Goal: Transaction & Acquisition: Purchase product/service

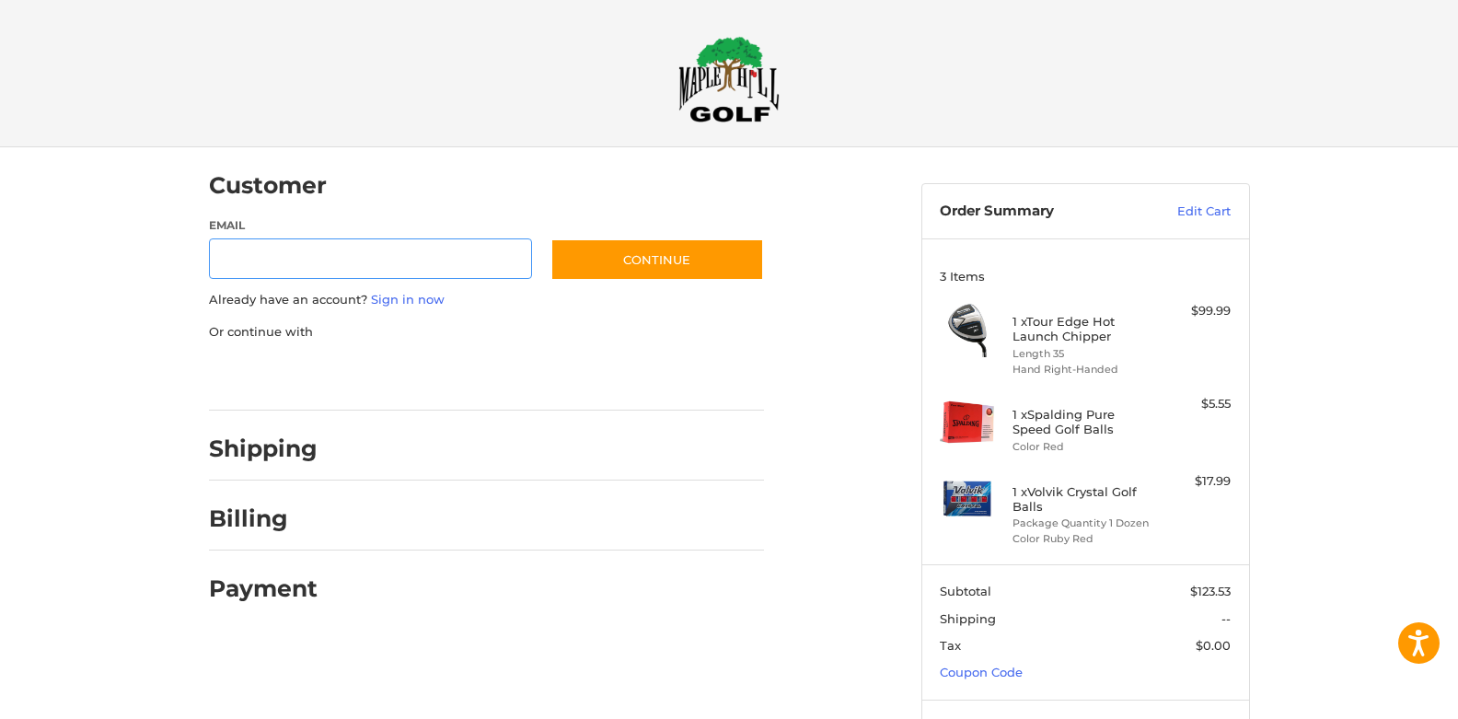
scroll to position [4, 0]
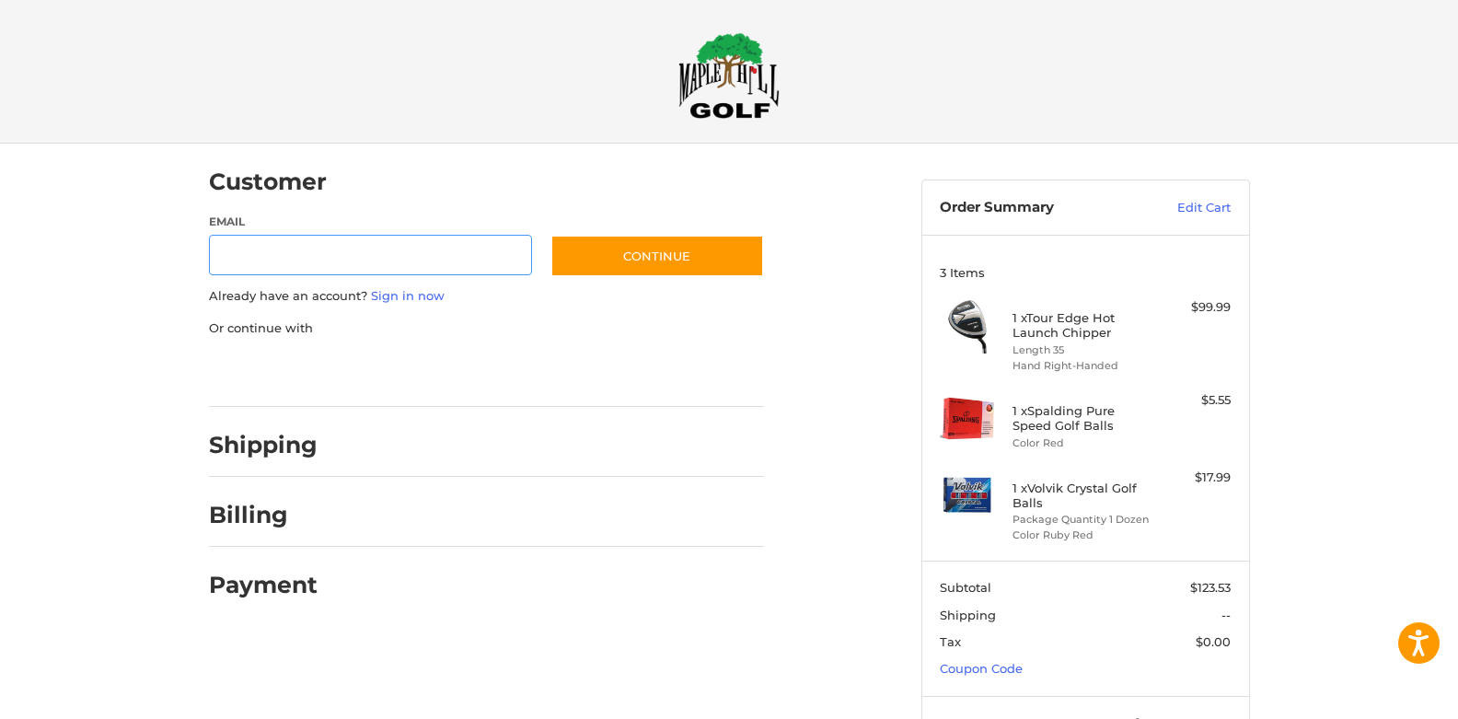
click at [360, 265] on input "Email" at bounding box center [371, 255] width 324 height 41
click at [586, 544] on div "Billing" at bounding box center [486, 515] width 555 height 63
click at [340, 253] on input "Email" at bounding box center [371, 255] width 324 height 41
paste input "**********"
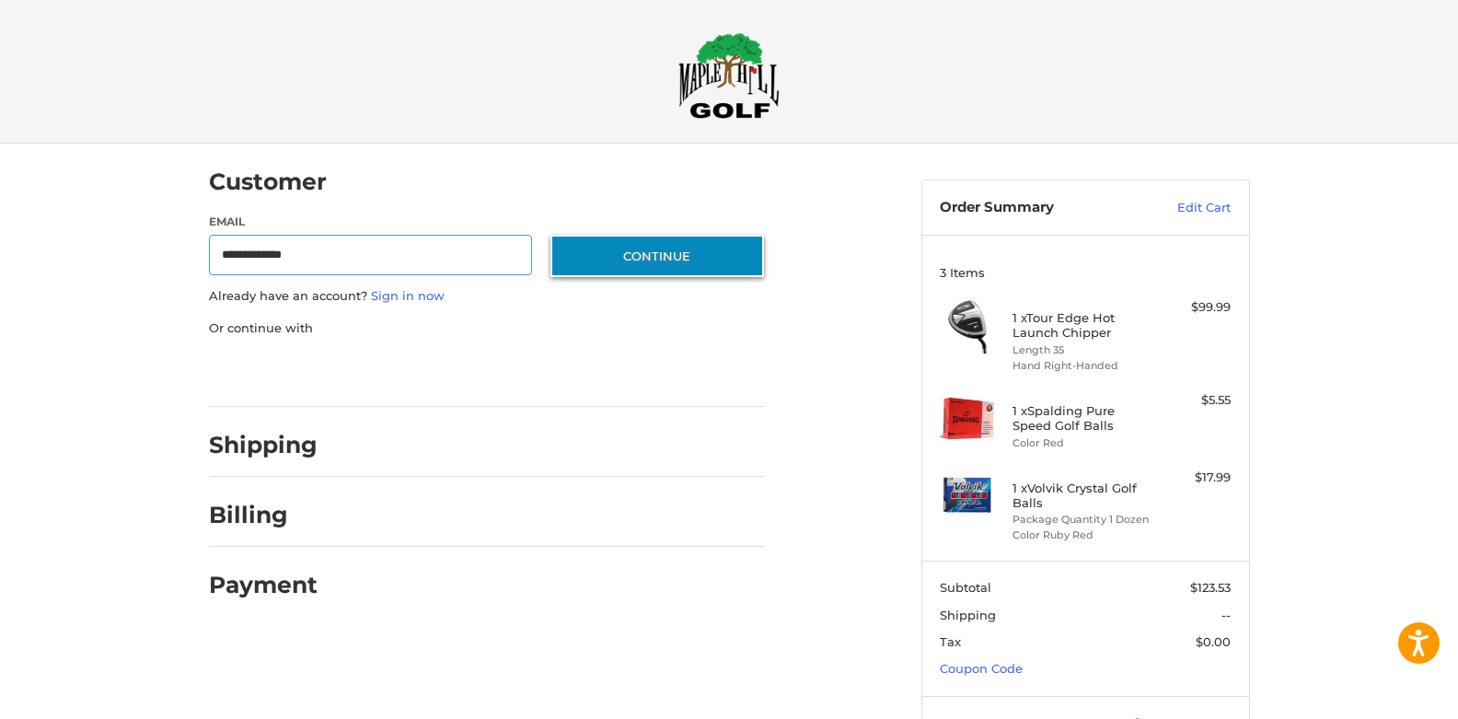
type input "**********"
click at [662, 260] on button "Continue" at bounding box center [657, 256] width 214 height 42
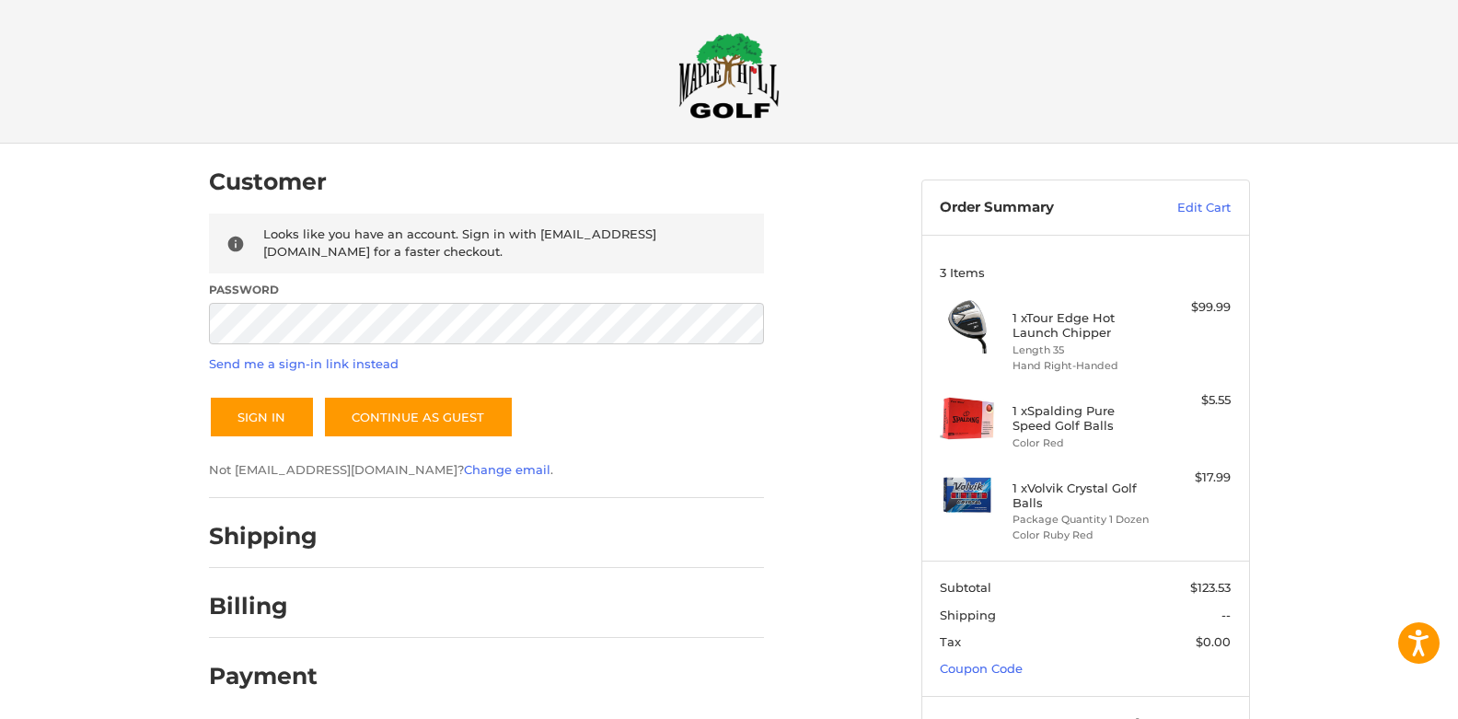
click at [658, 407] on div "Sign In Continue as guest" at bounding box center [486, 417] width 555 height 42
click at [289, 364] on link "Send me a sign-in link instead" at bounding box center [304, 363] width 190 height 15
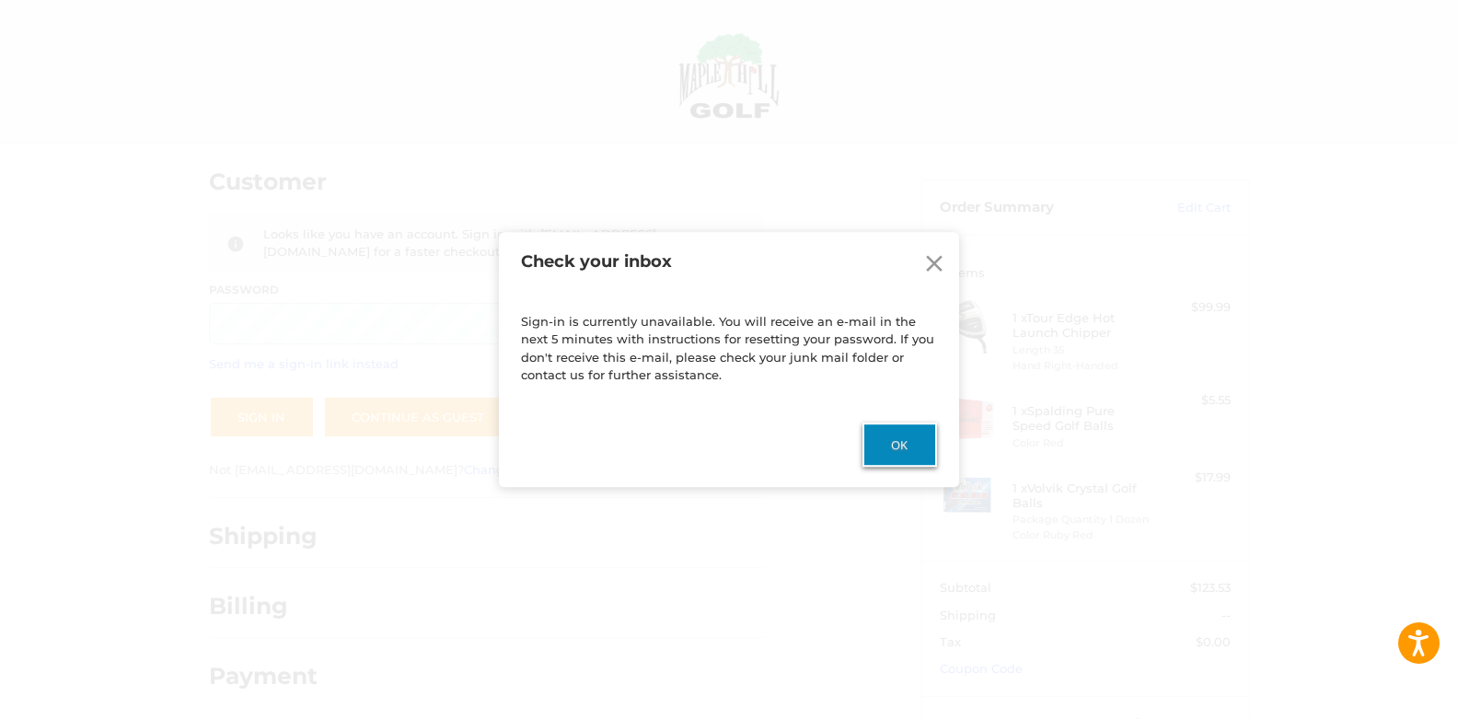
click at [887, 445] on button "Ok" at bounding box center [899, 444] width 75 height 44
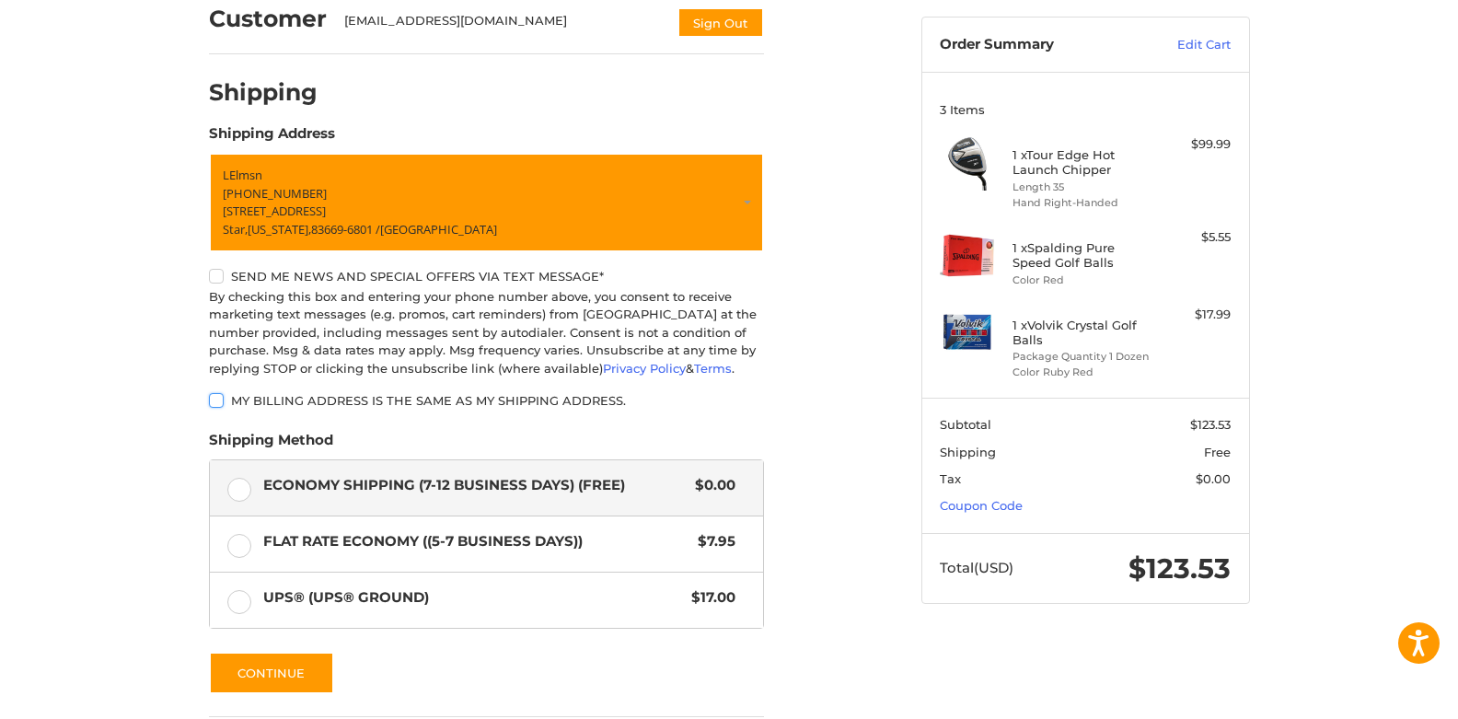
scroll to position [169, 0]
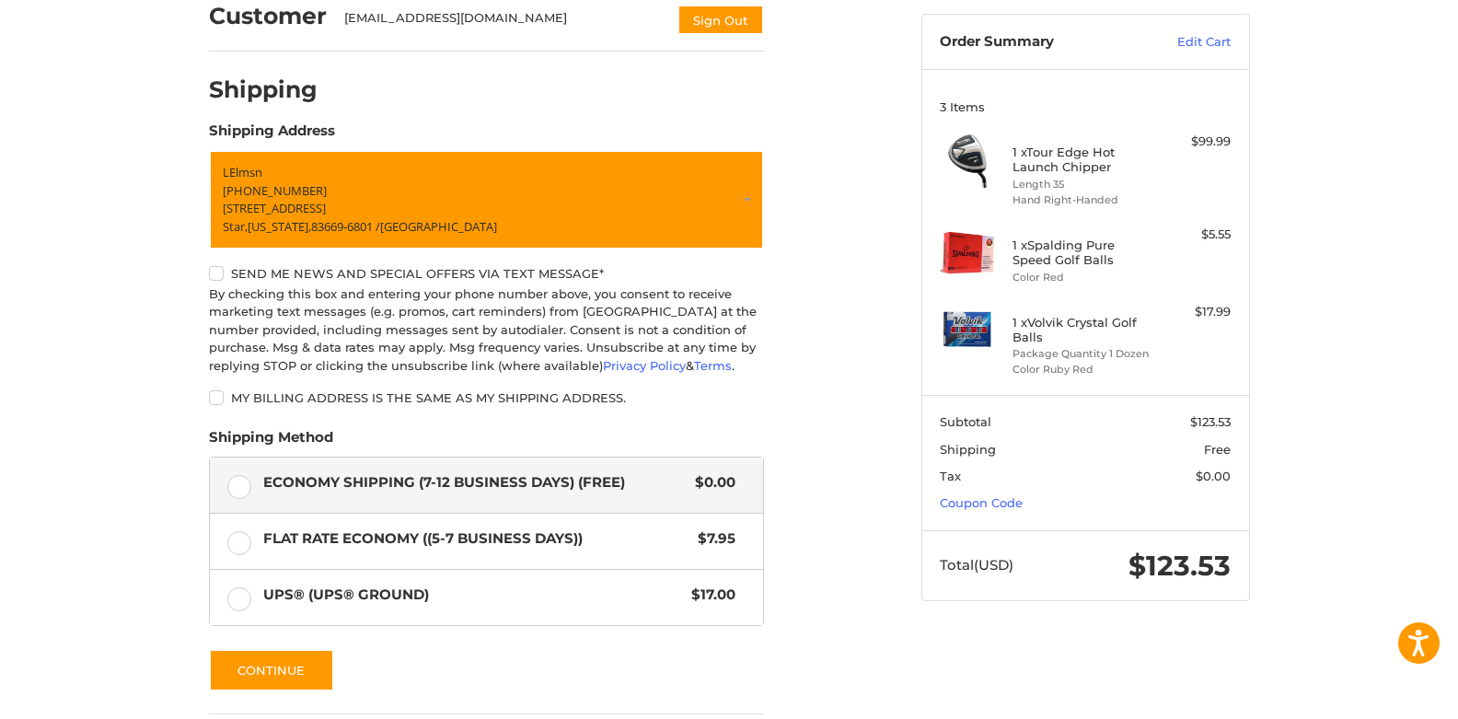
click at [214, 397] on label "My billing address is the same as my shipping address." at bounding box center [486, 397] width 555 height 15
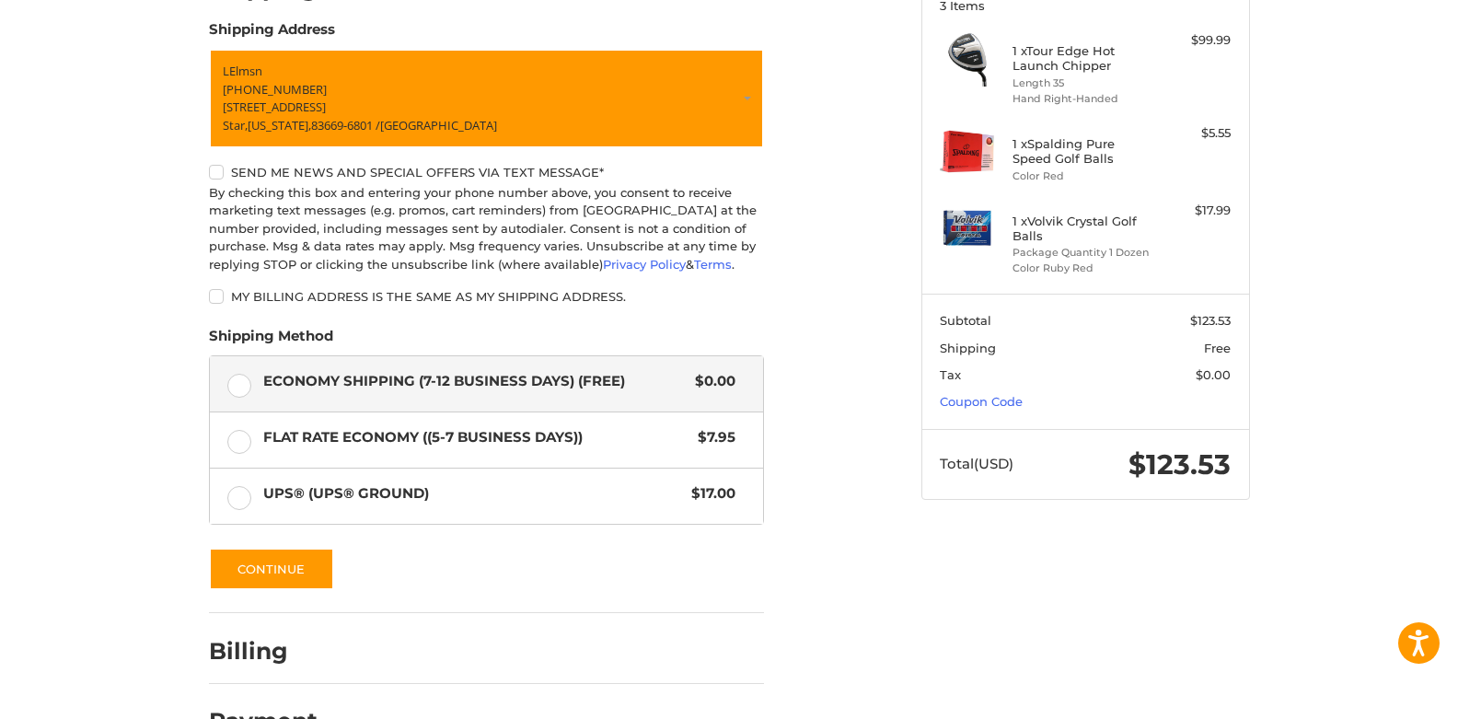
scroll to position [283, 0]
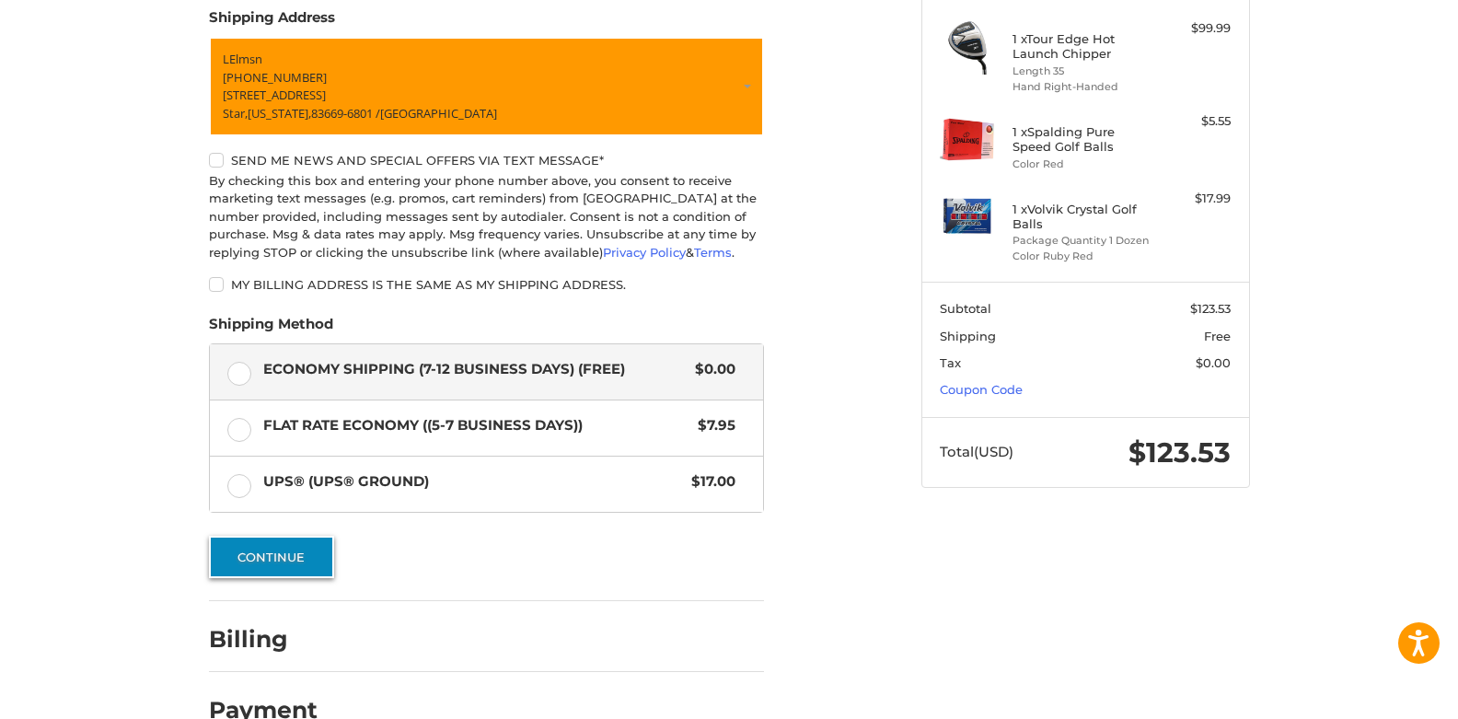
click at [285, 554] on button "Continue" at bounding box center [271, 557] width 125 height 42
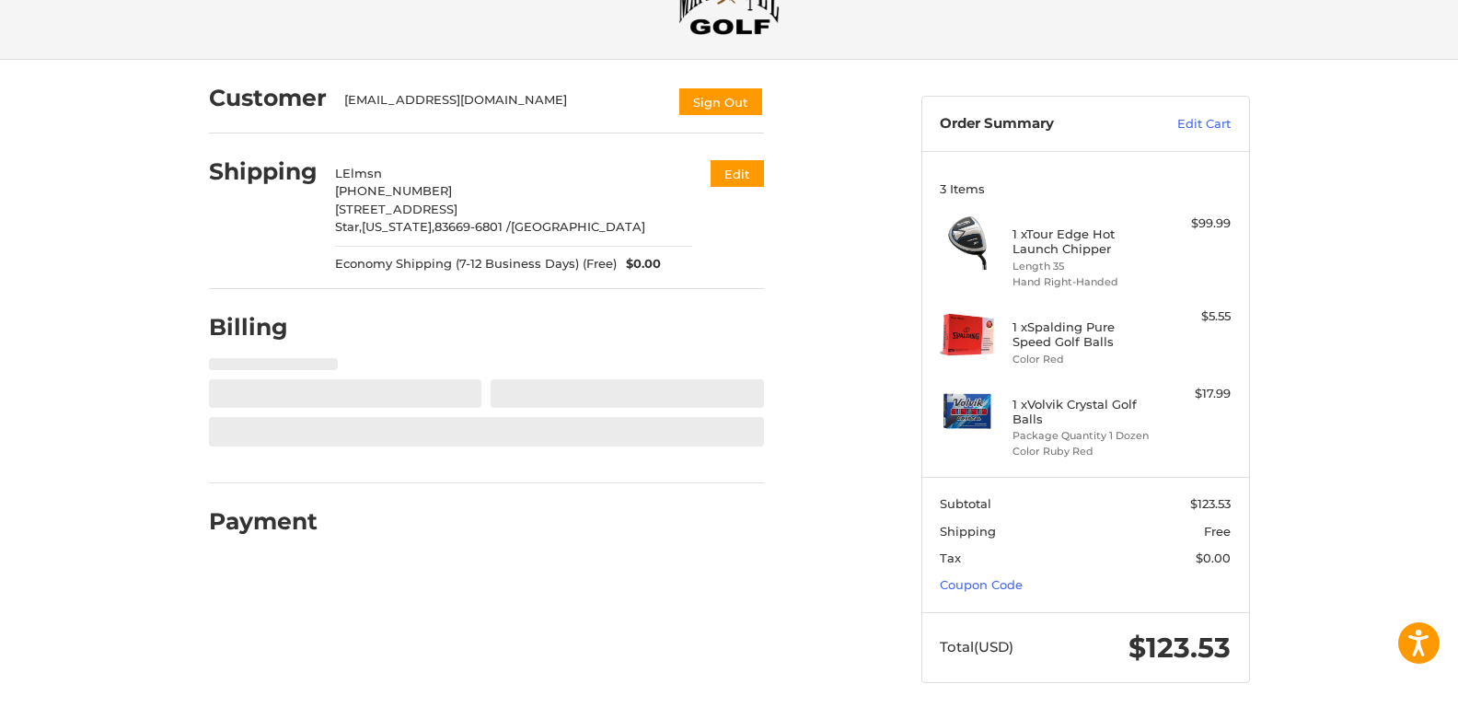
select select "**"
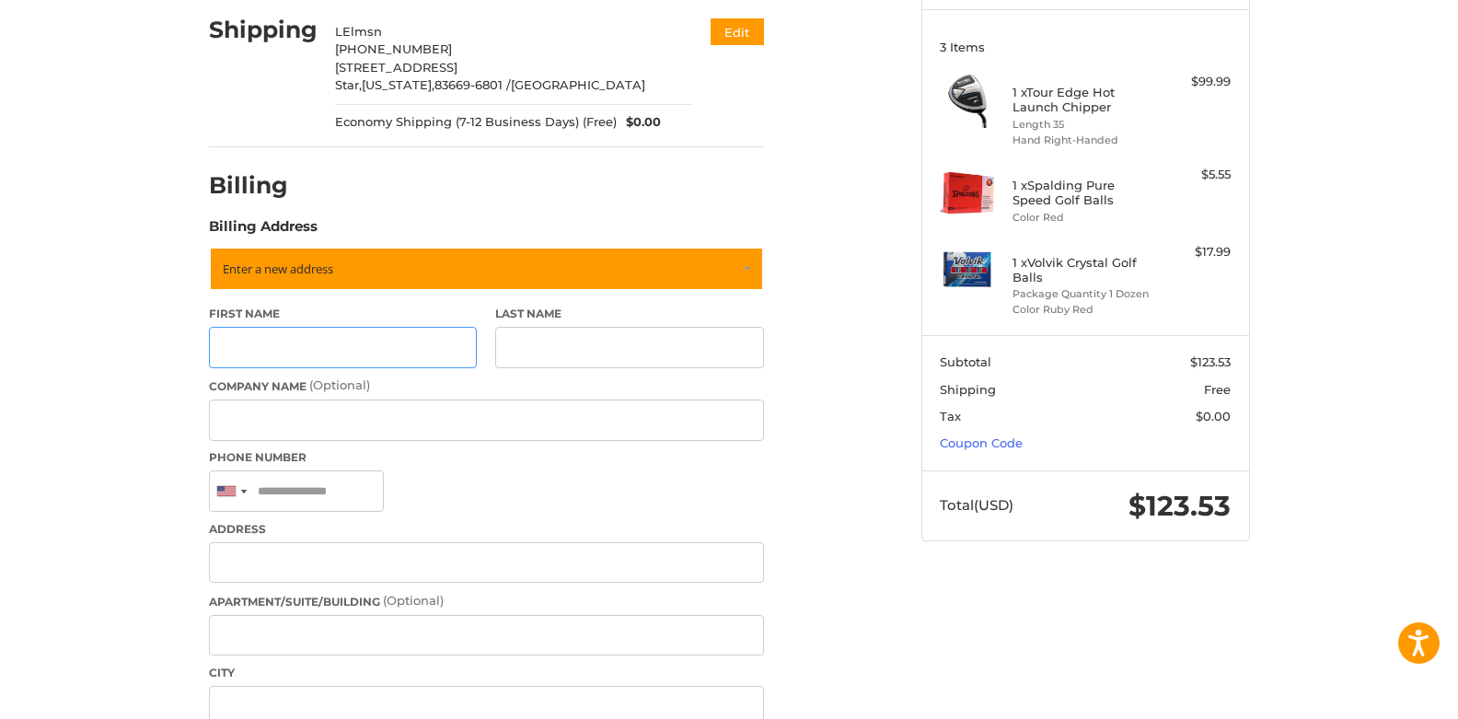
scroll to position [231, 0]
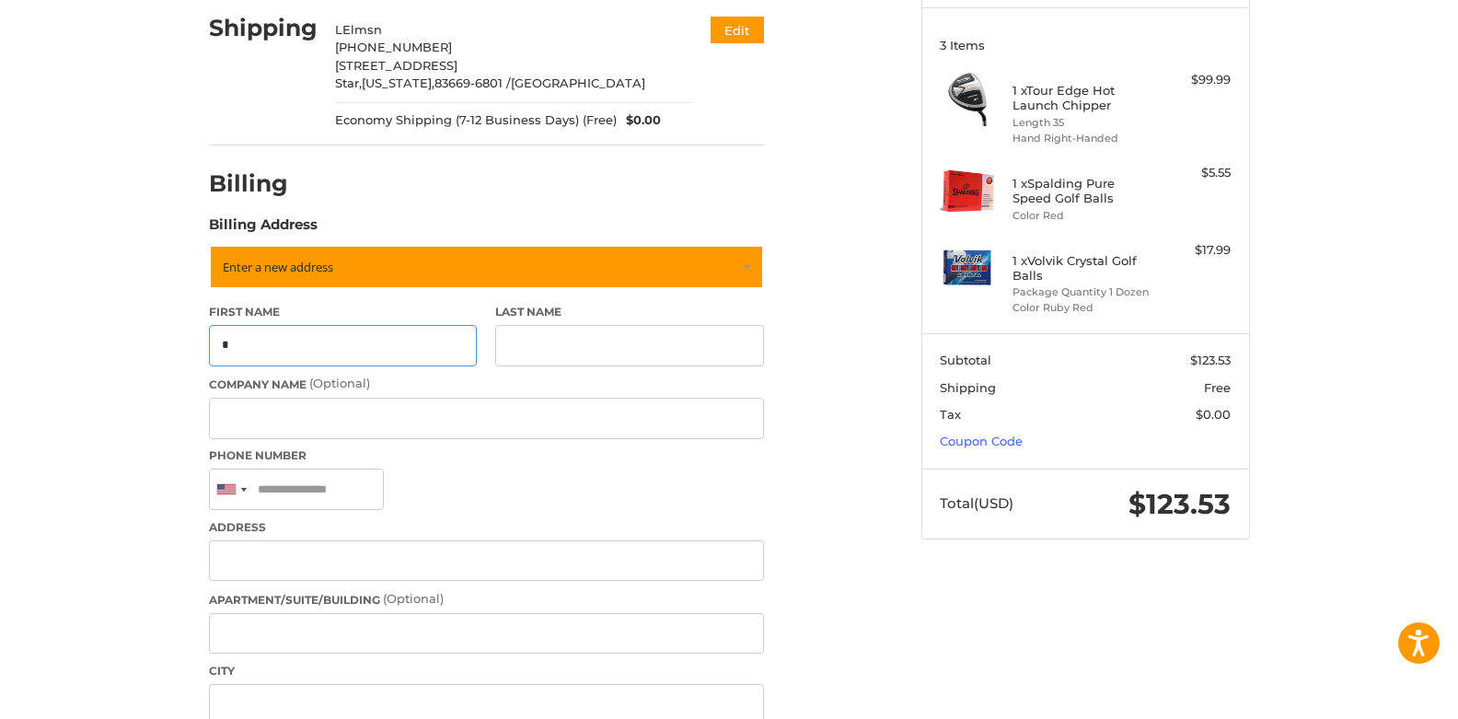
type input "*"
type input "****"
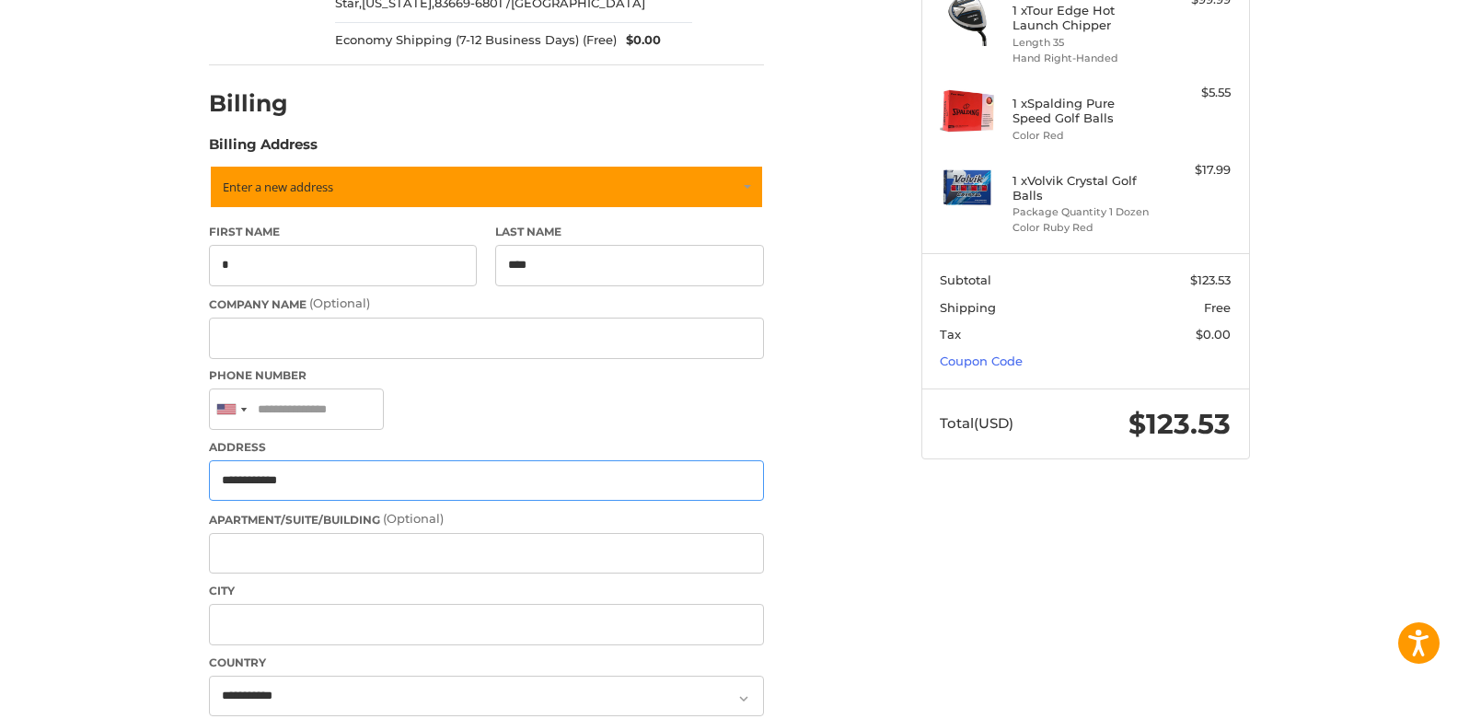
scroll to position [326, 0]
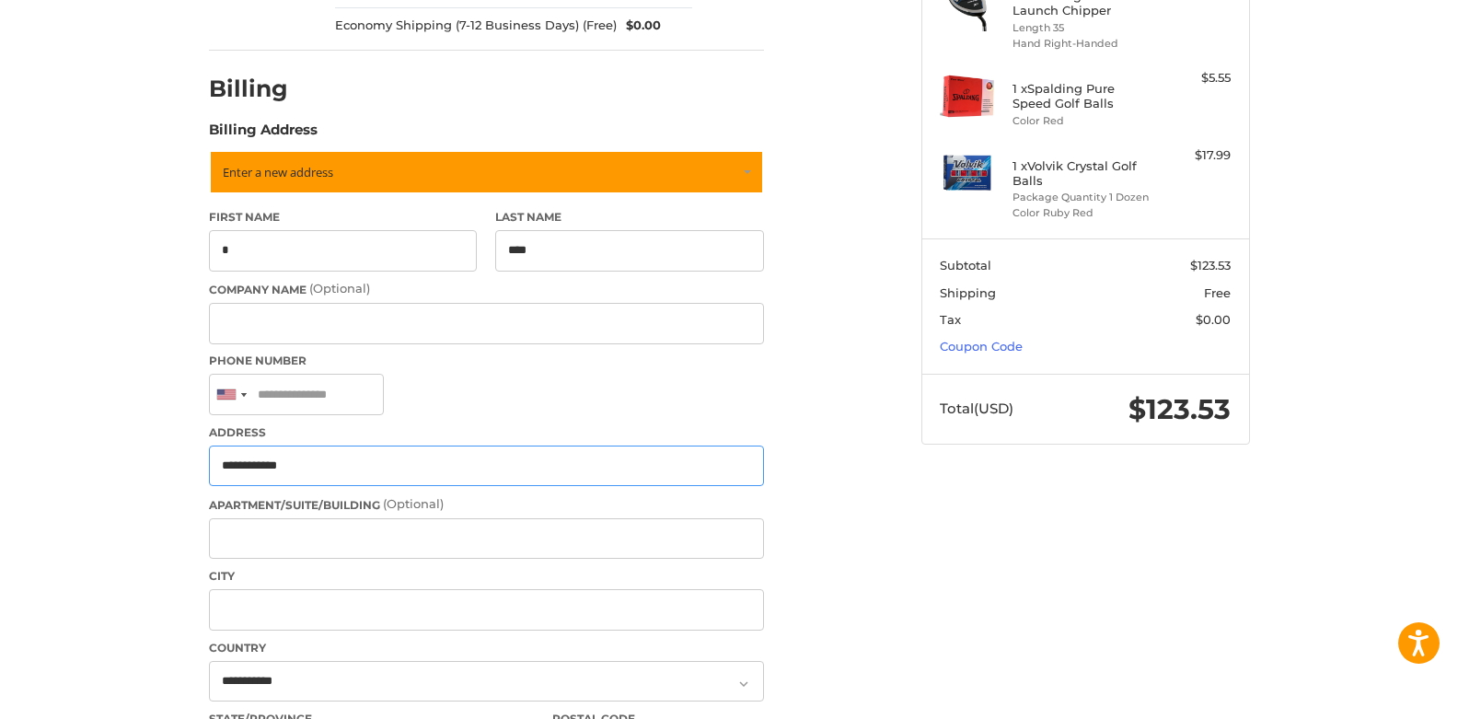
type input "**********"
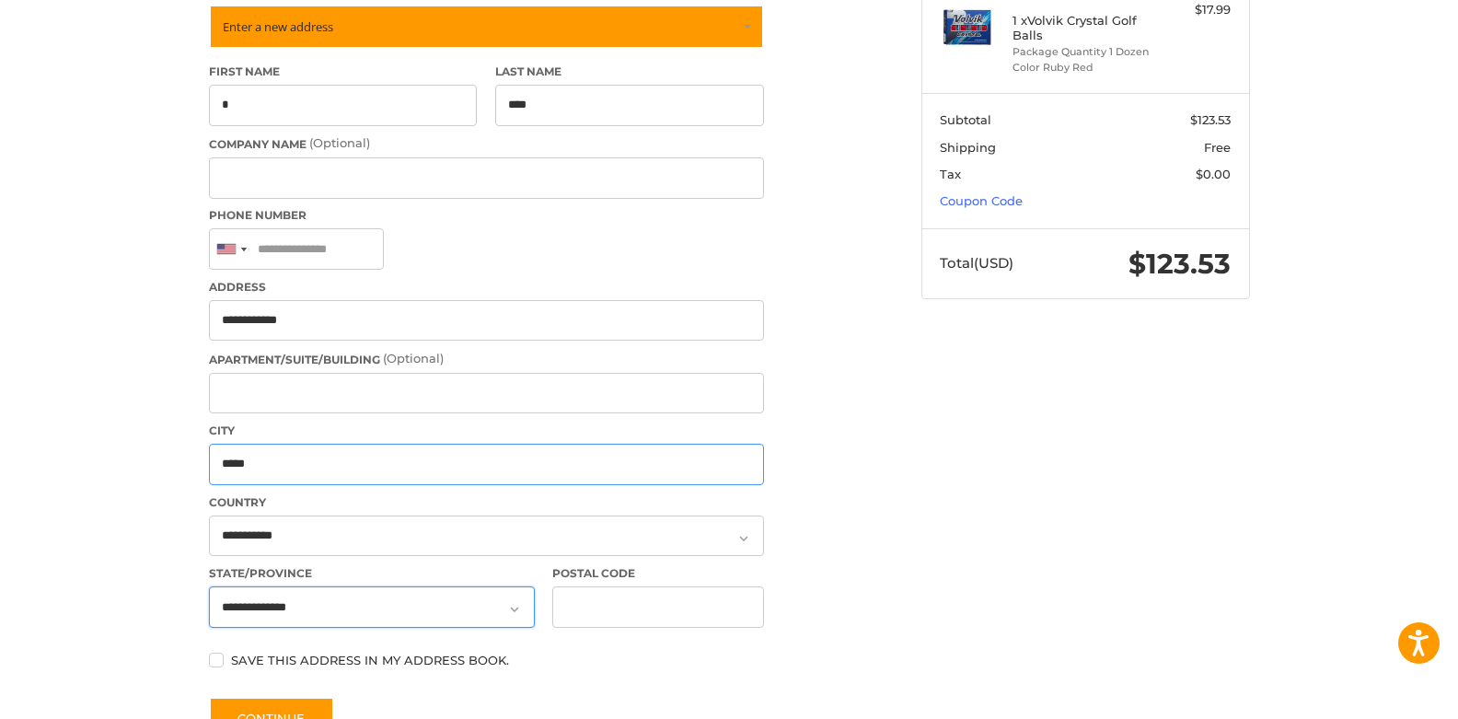
scroll to position [473, 0]
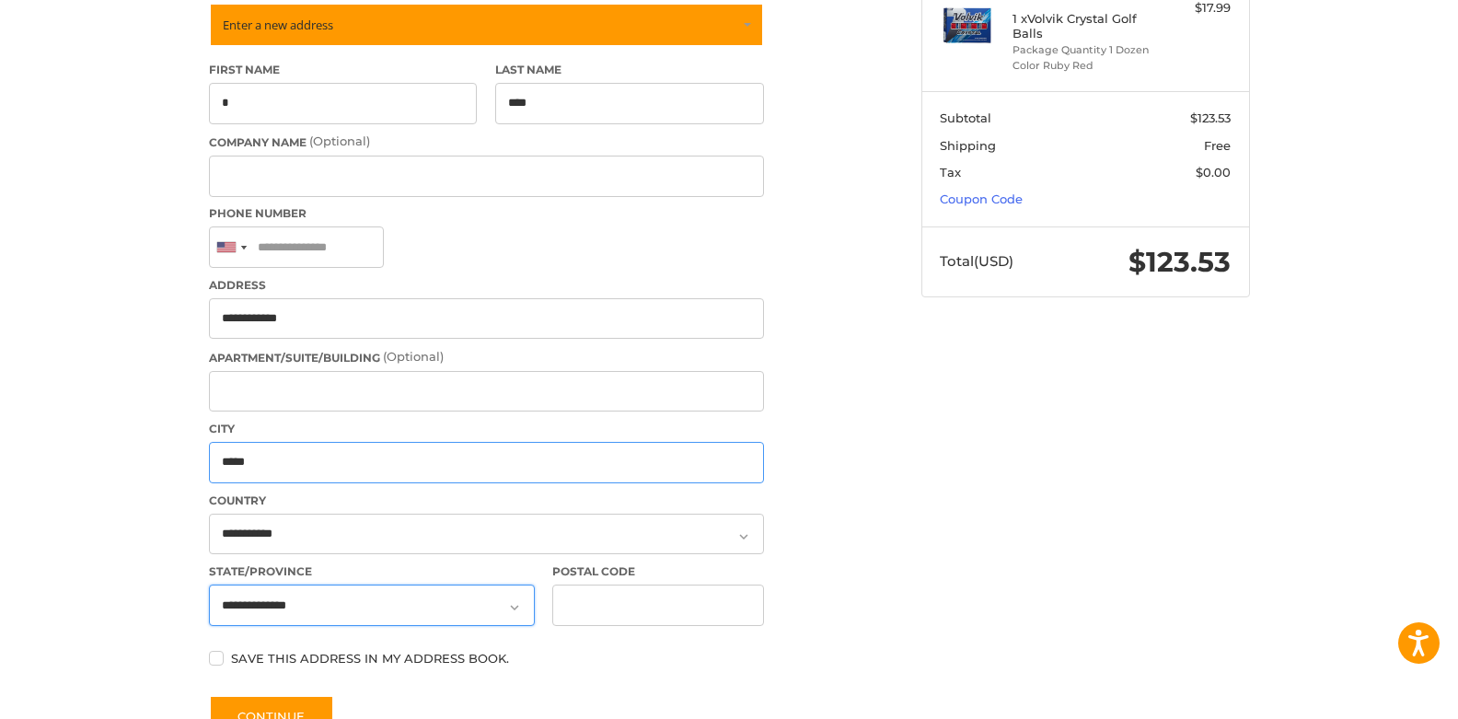
type input "*****"
select select "**"
type input "*****"
click at [915, 555] on div "Customer pb19@mail.com Sign Out Shipping L Elmsn +1 9154586161 11378 W. Heleniu…" at bounding box center [729, 260] width 1104 height 1173
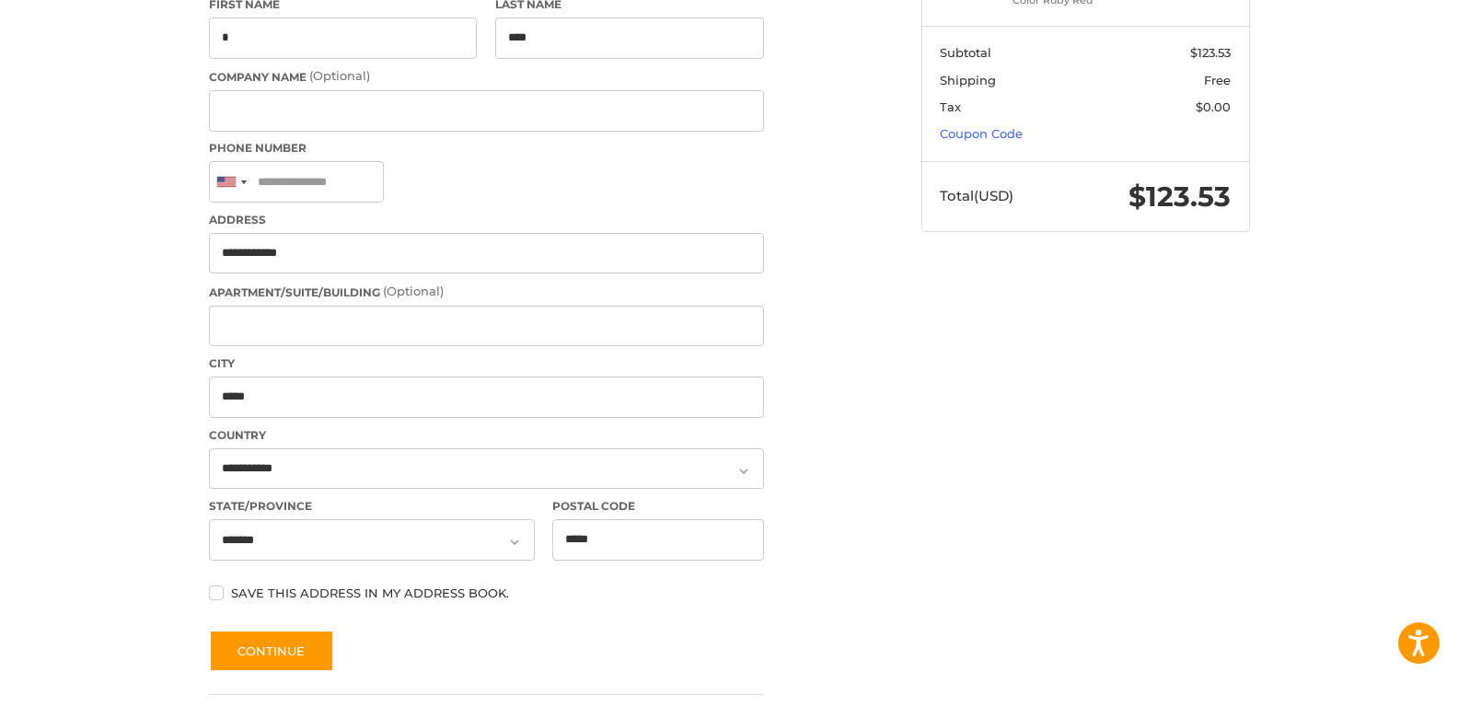
click at [215, 592] on label "Save this address in my address book." at bounding box center [486, 592] width 555 height 15
click at [270, 652] on button "Continue" at bounding box center [271, 650] width 125 height 42
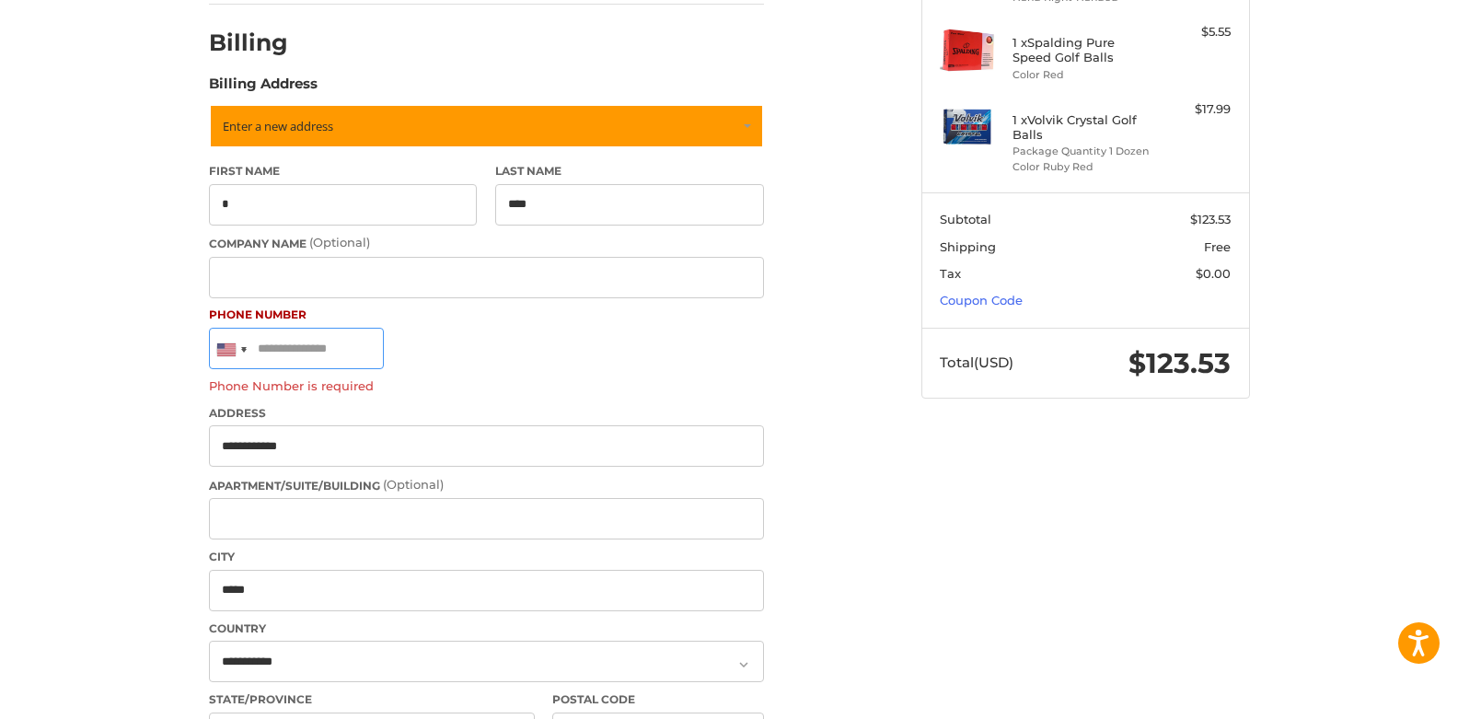
scroll to position [360, 0]
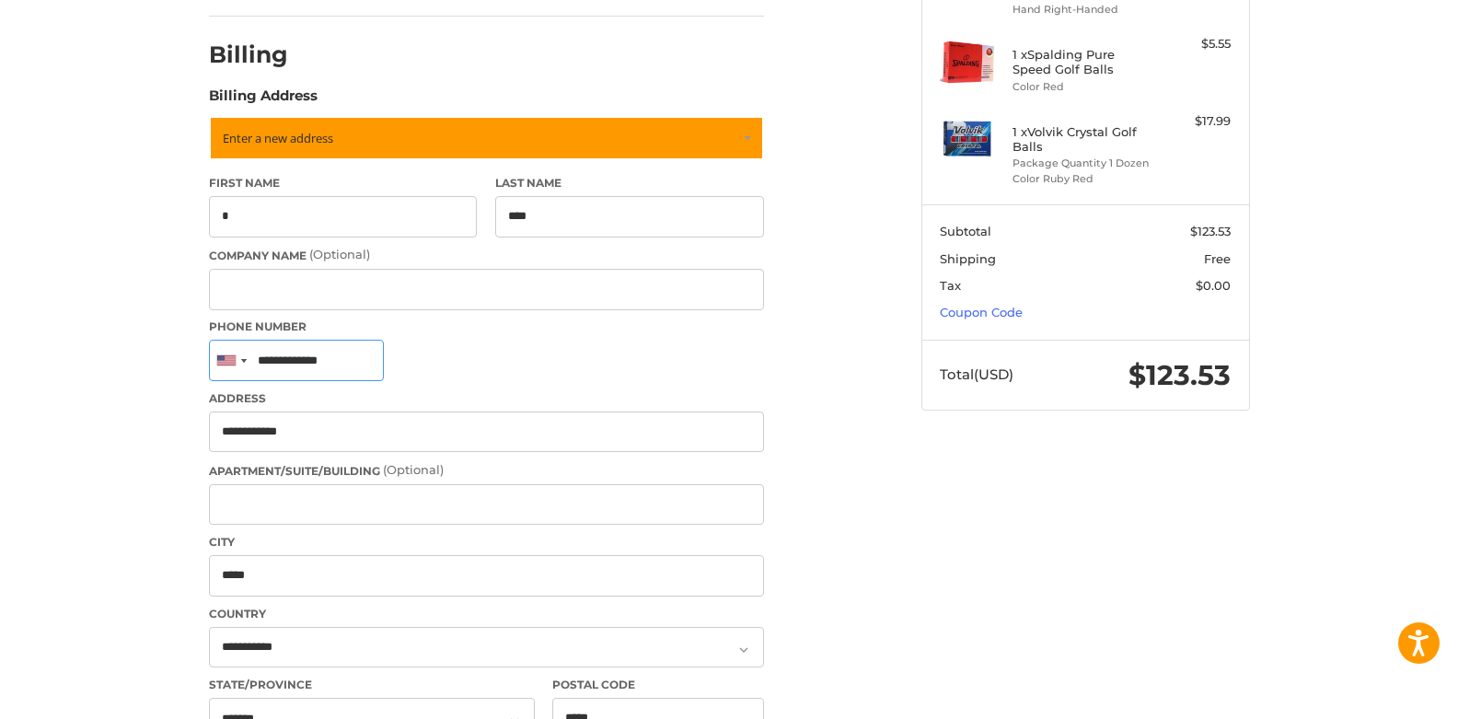
type input "**********"
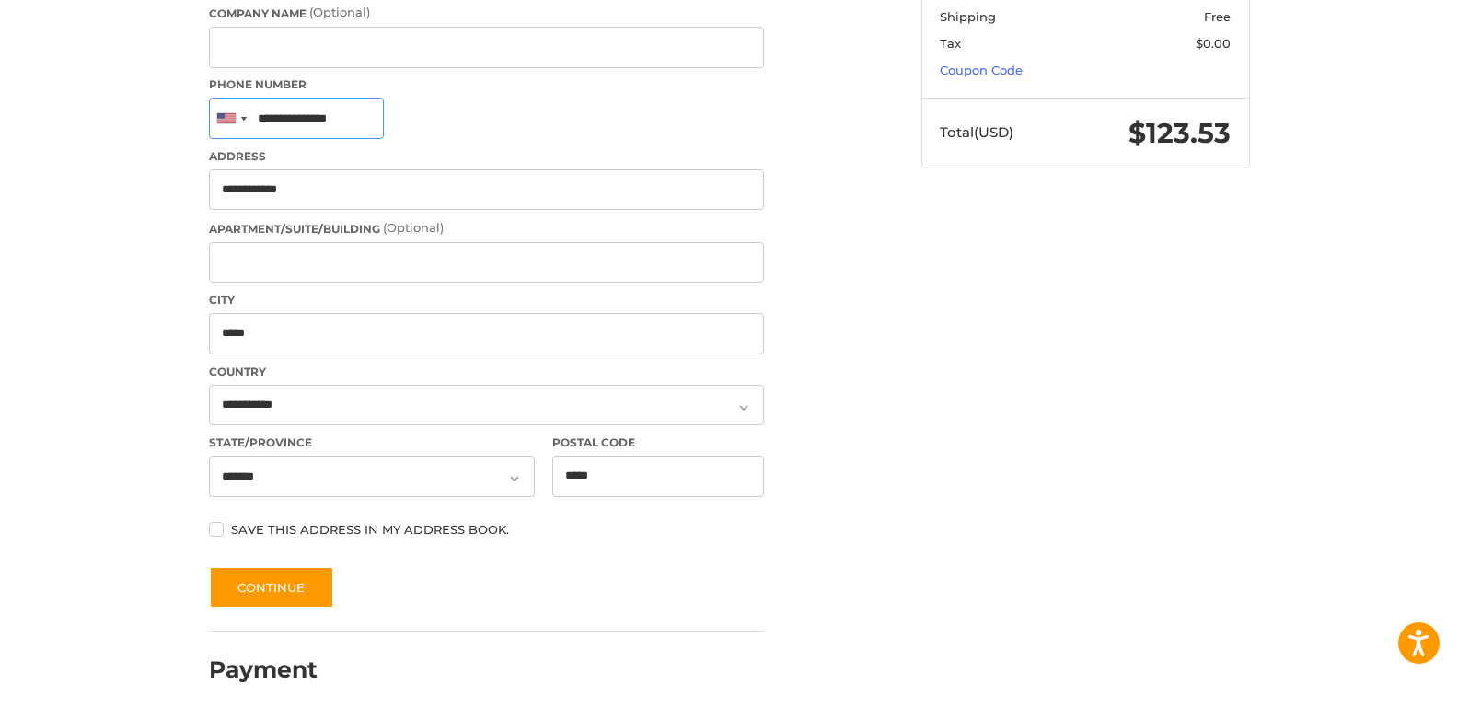
scroll to position [601, 0]
click at [292, 587] on button "Continue" at bounding box center [271, 588] width 125 height 42
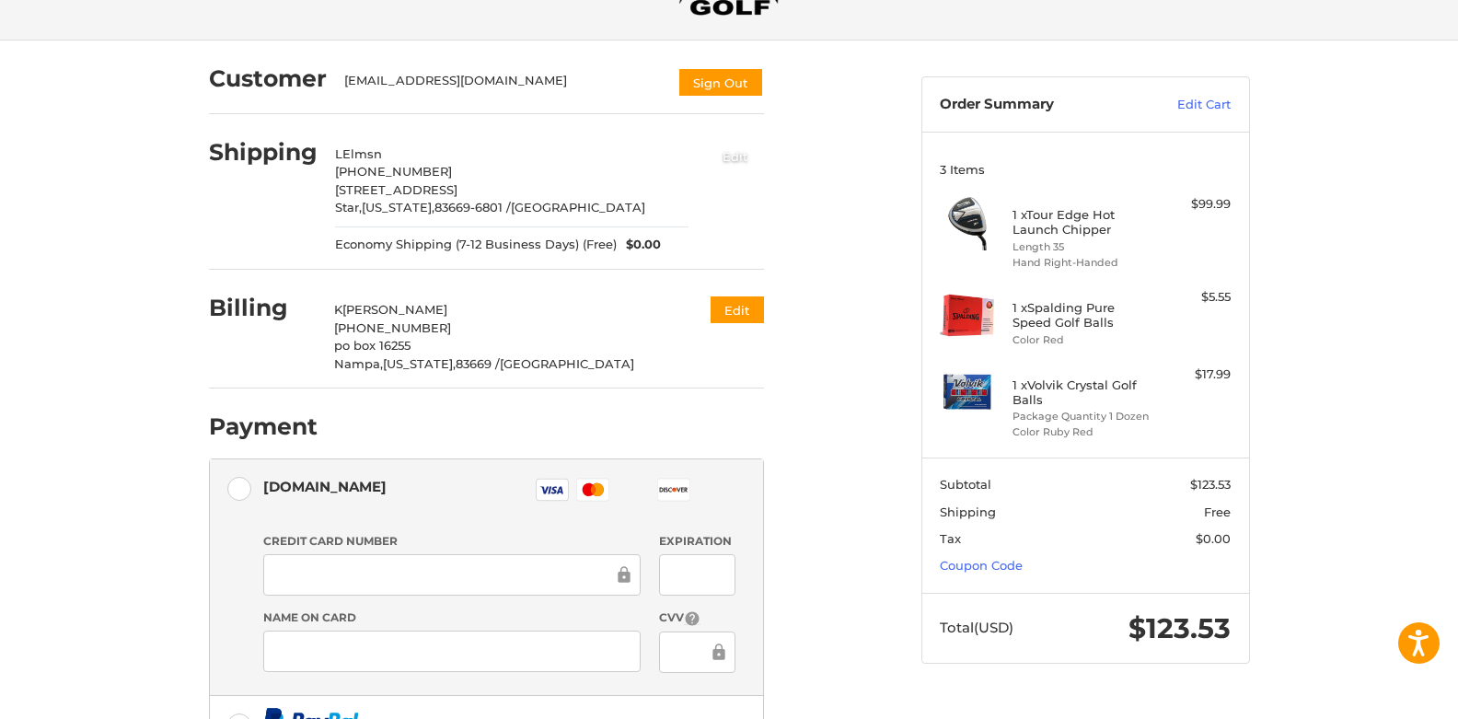
click at [752, 156] on button "Edit" at bounding box center [735, 156] width 57 height 30
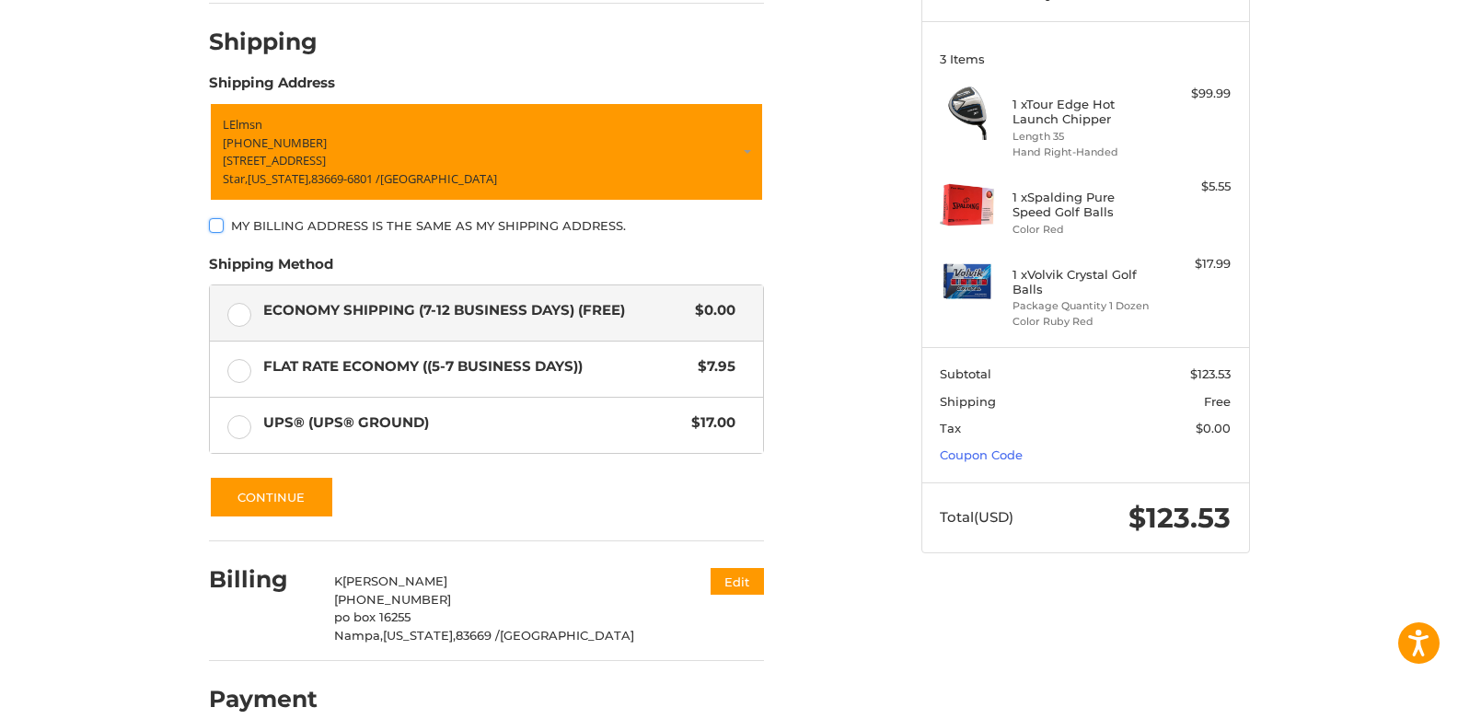
scroll to position [221, 0]
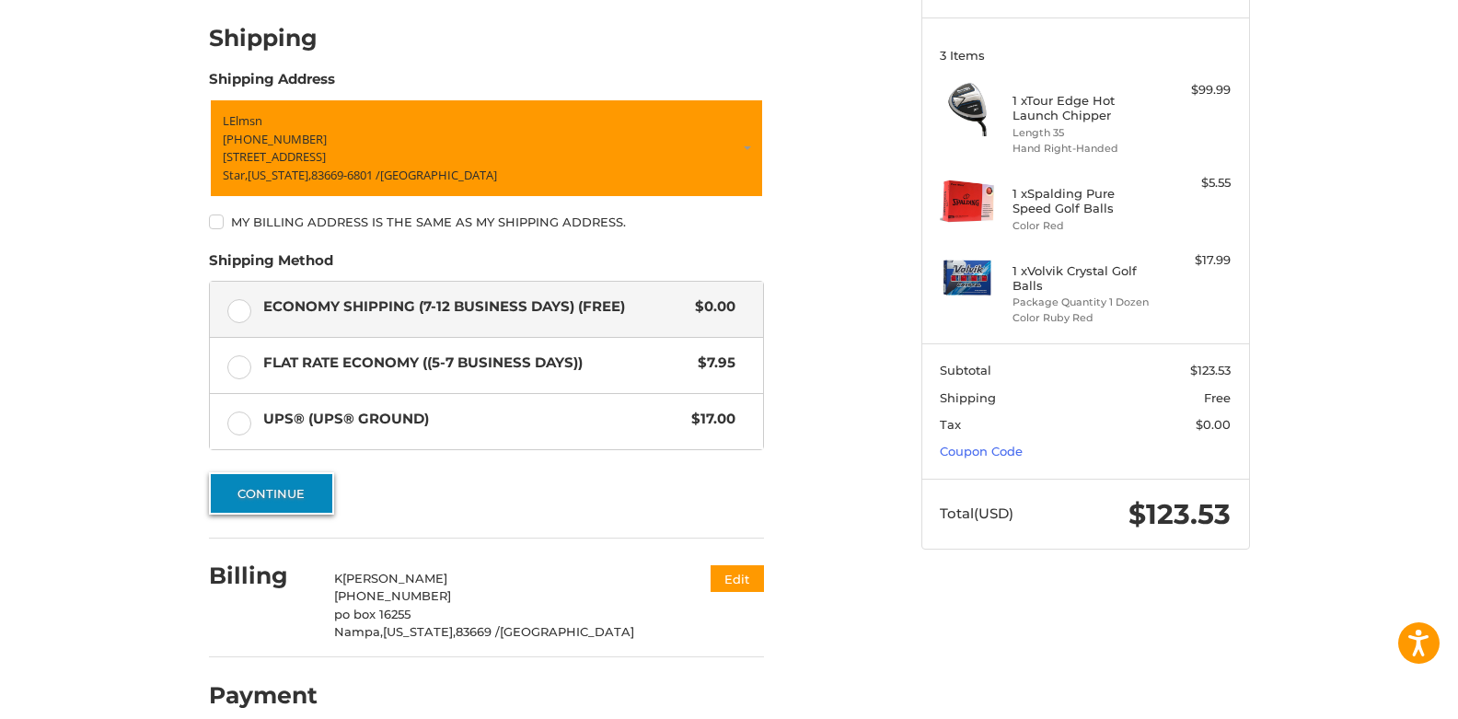
click at [274, 487] on button "Continue" at bounding box center [271, 493] width 125 height 42
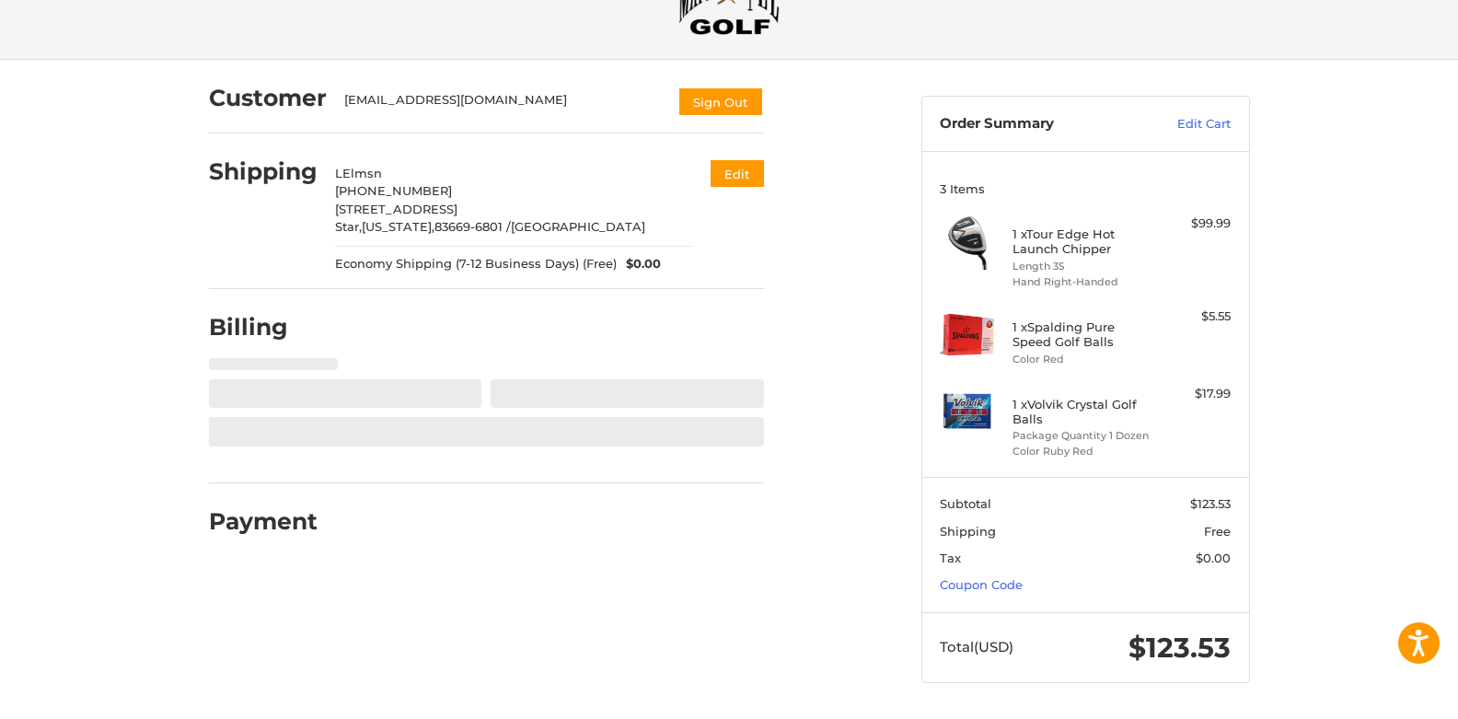
select select "**"
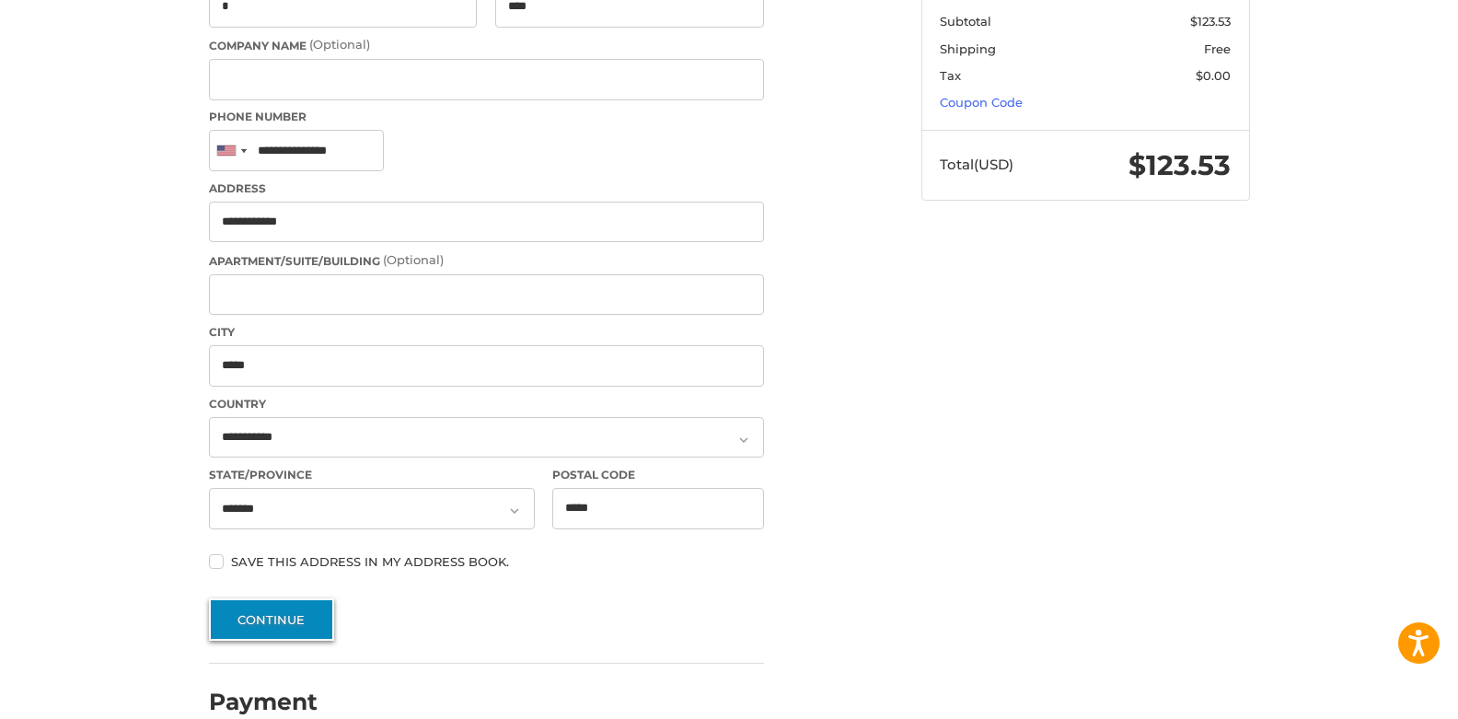
click at [270, 618] on button "Continue" at bounding box center [271, 619] width 125 height 42
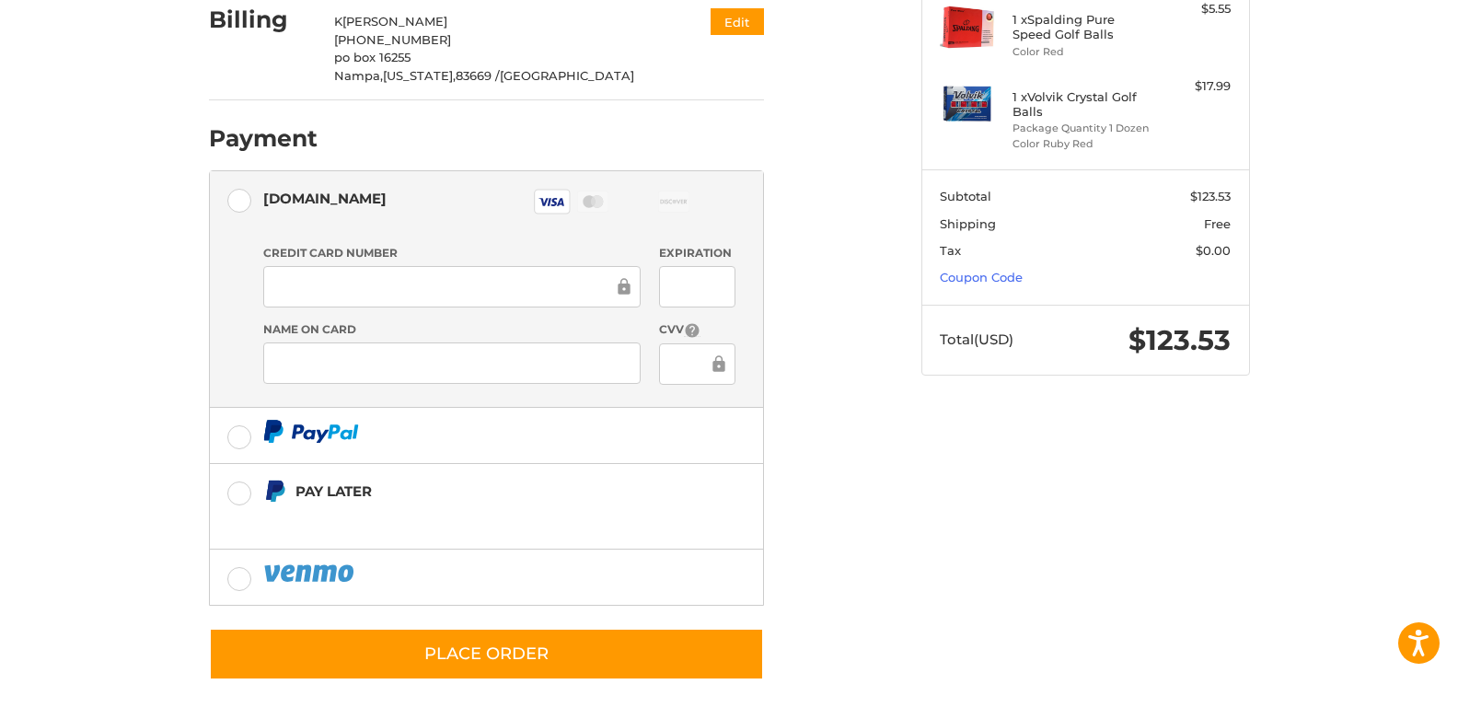
scroll to position [394, 0]
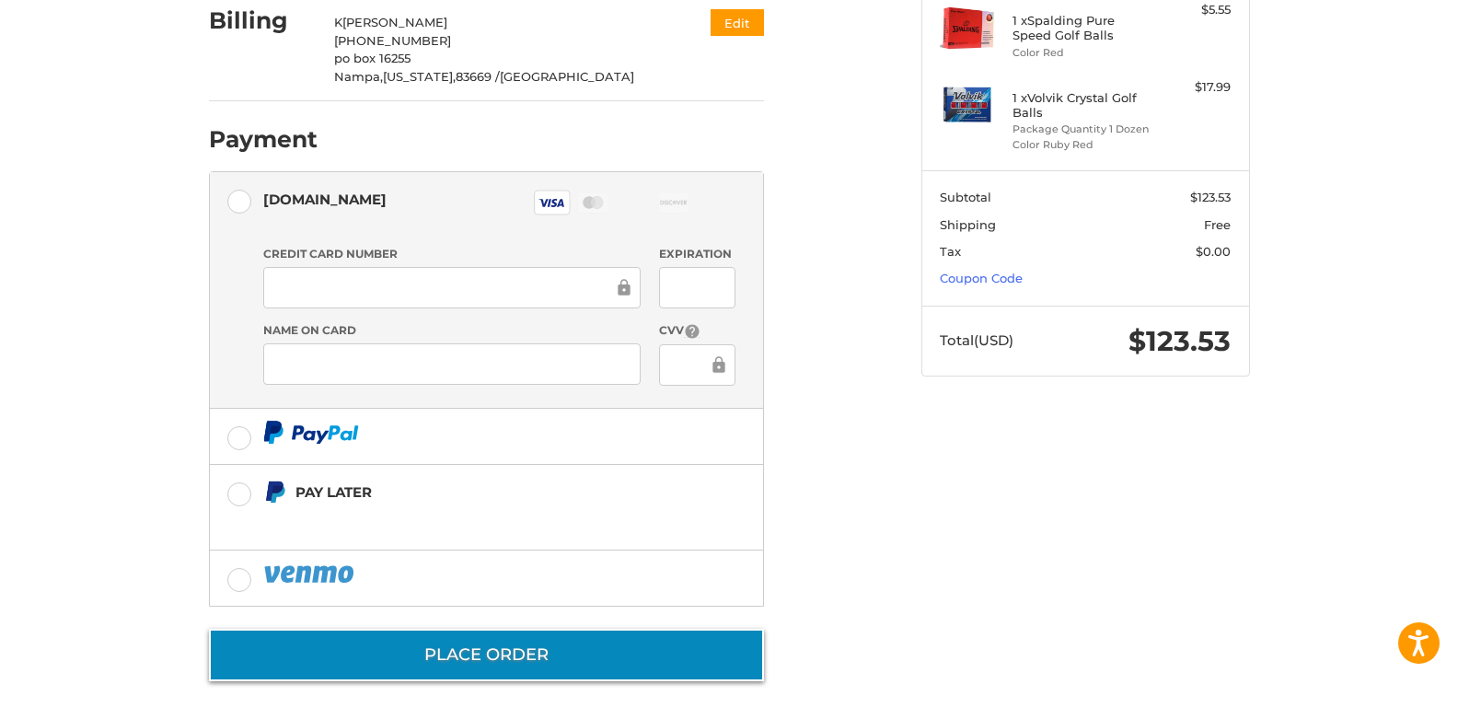
click at [462, 654] on button "Place Order" at bounding box center [486, 655] width 555 height 52
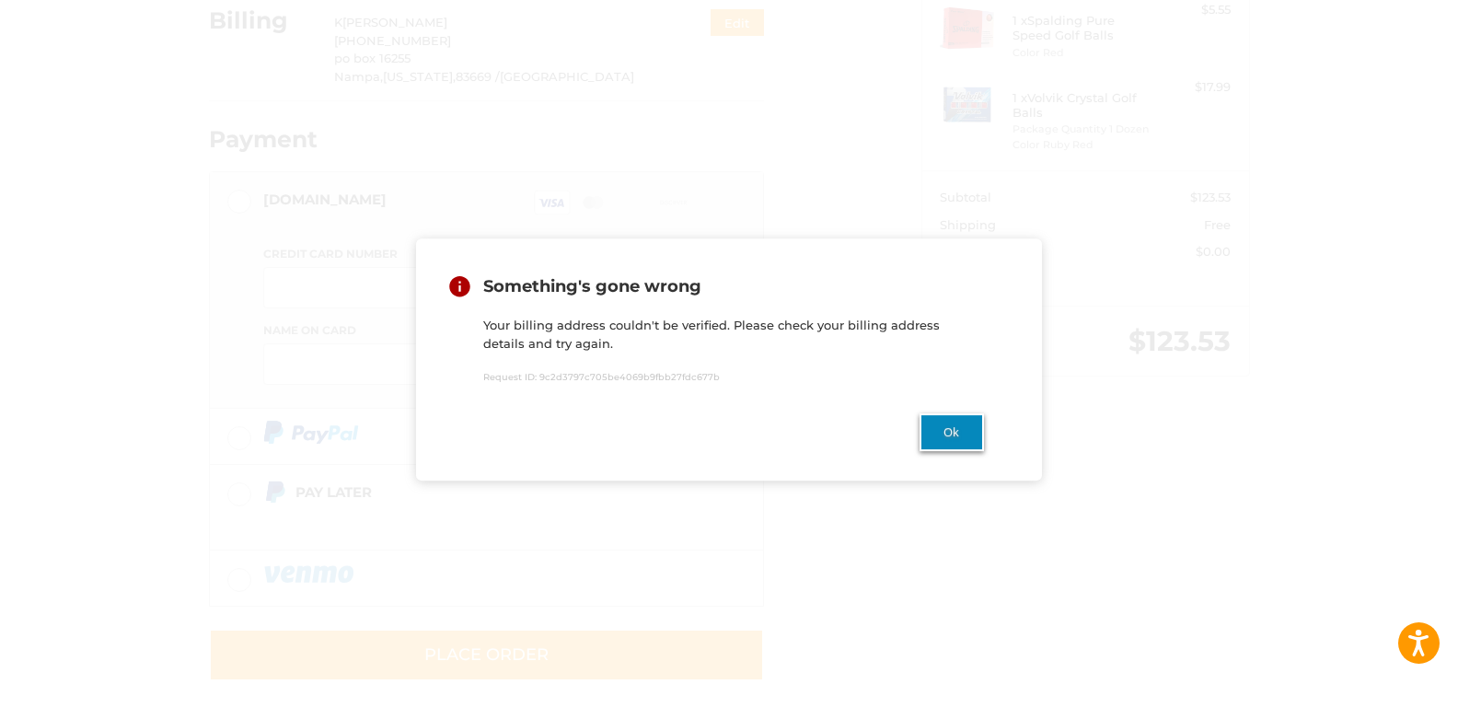
click at [944, 433] on button "Ok" at bounding box center [951, 432] width 64 height 38
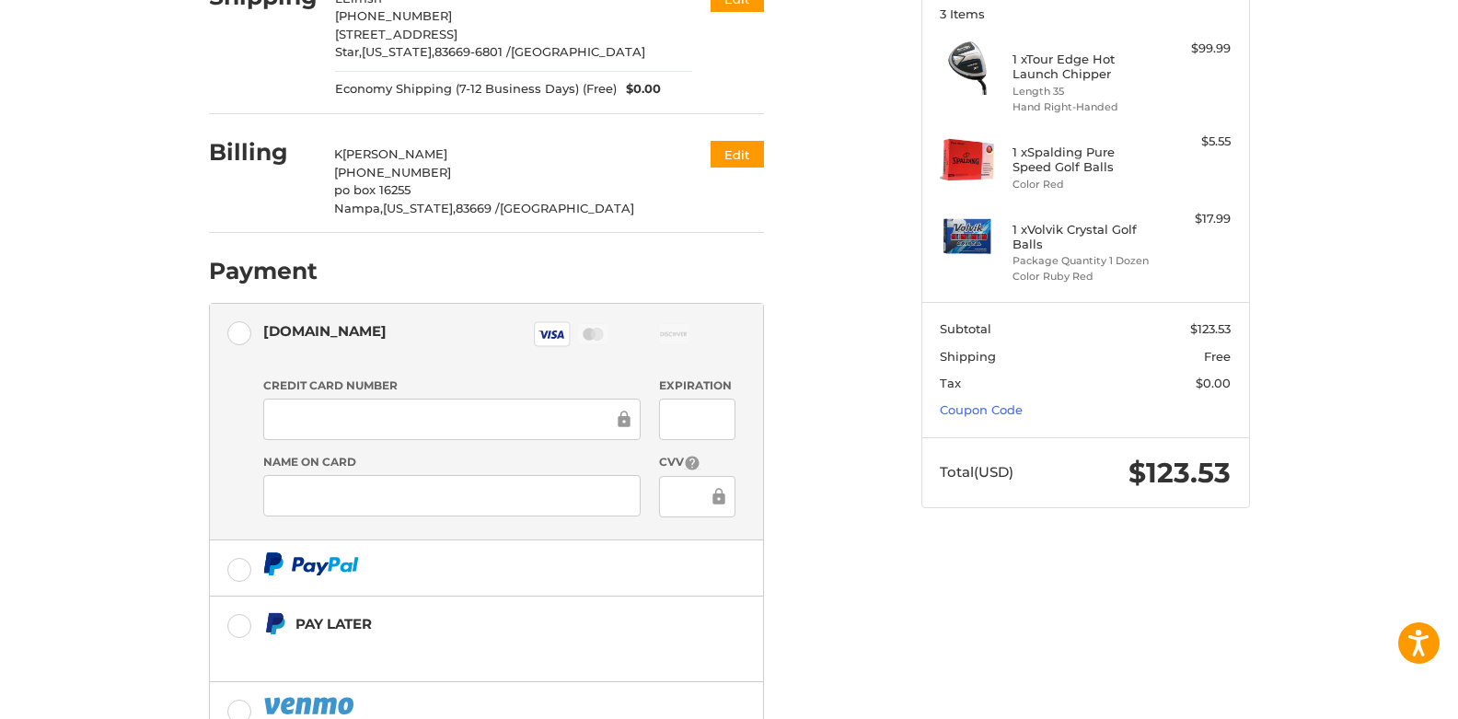
scroll to position [191, 0]
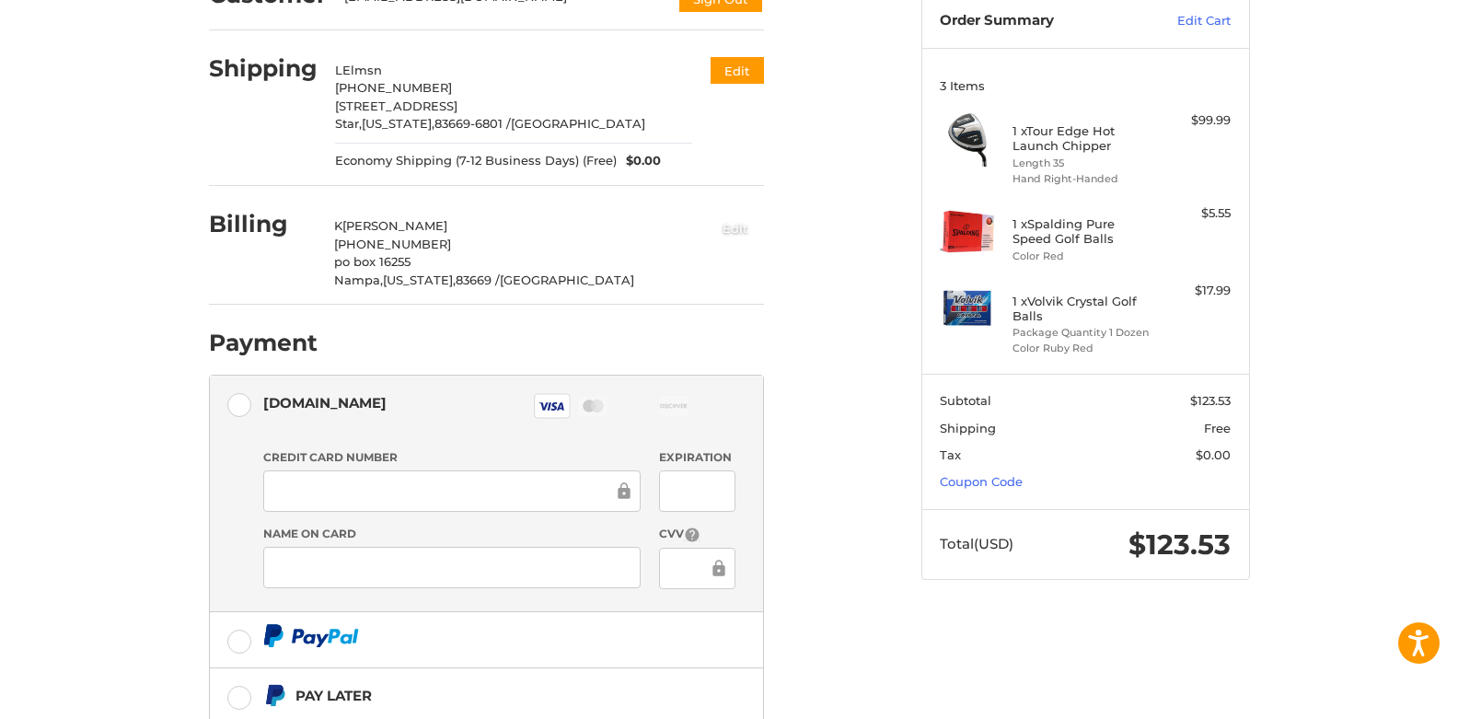
click at [727, 223] on button "Edit" at bounding box center [735, 228] width 57 height 30
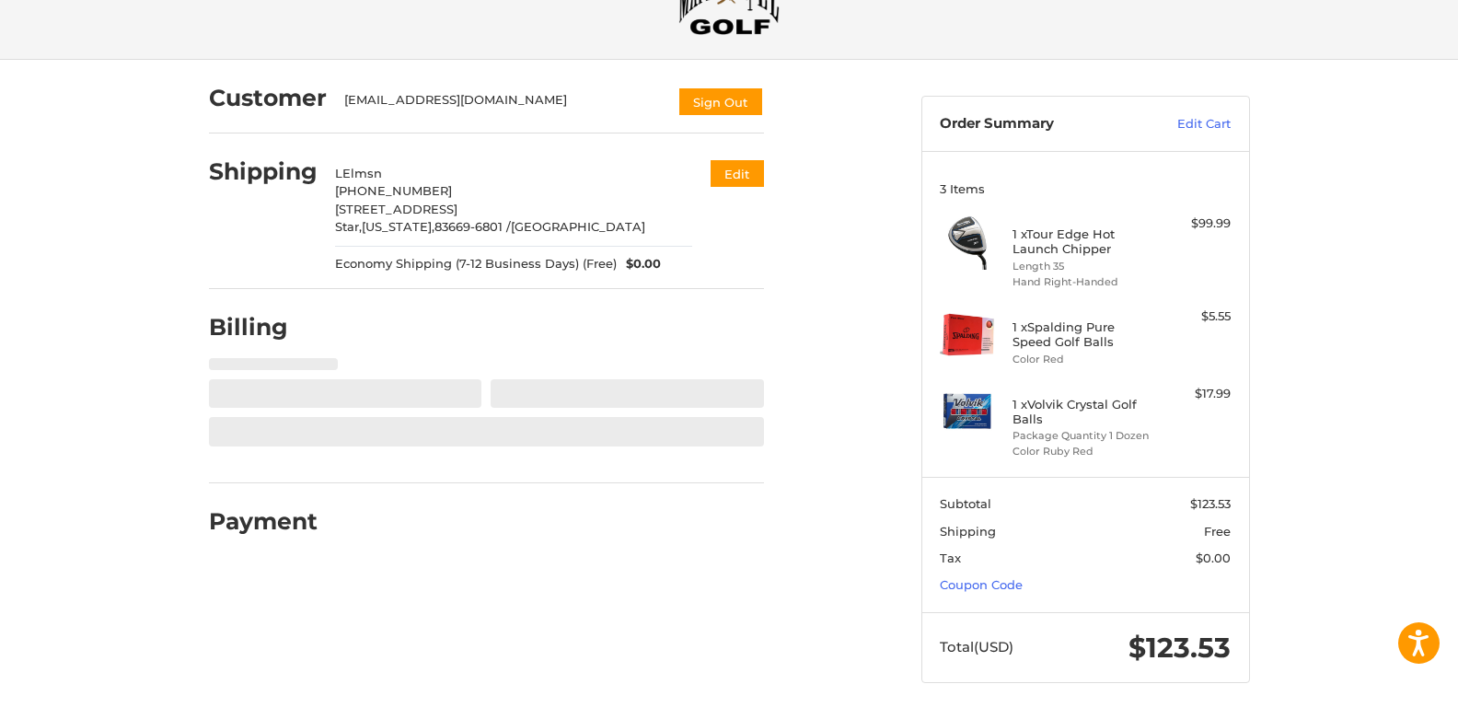
select select "**"
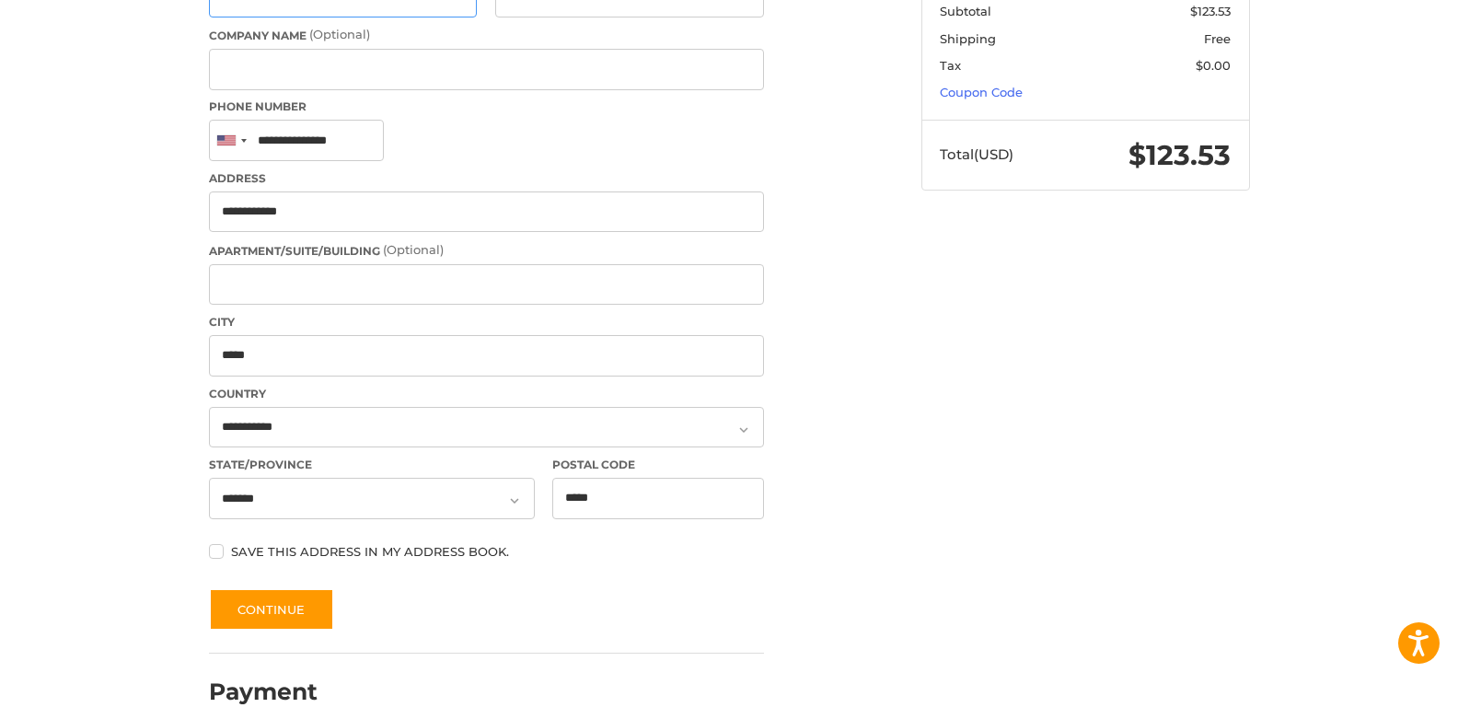
scroll to position [601, 0]
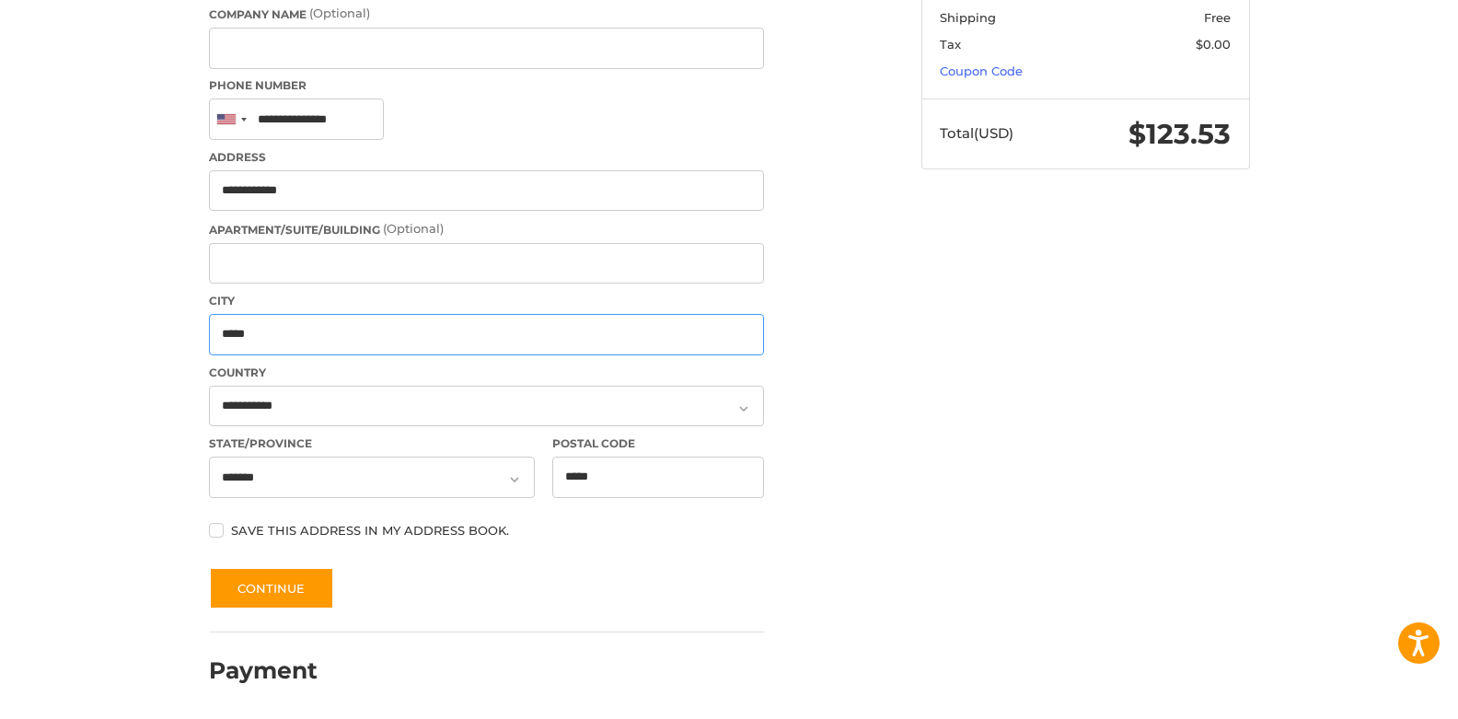
drag, startPoint x: 298, startPoint y: 334, endPoint x: 180, endPoint y: 338, distance: 117.9
type input "****"
click at [304, 576] on button "Continue" at bounding box center [271, 588] width 125 height 42
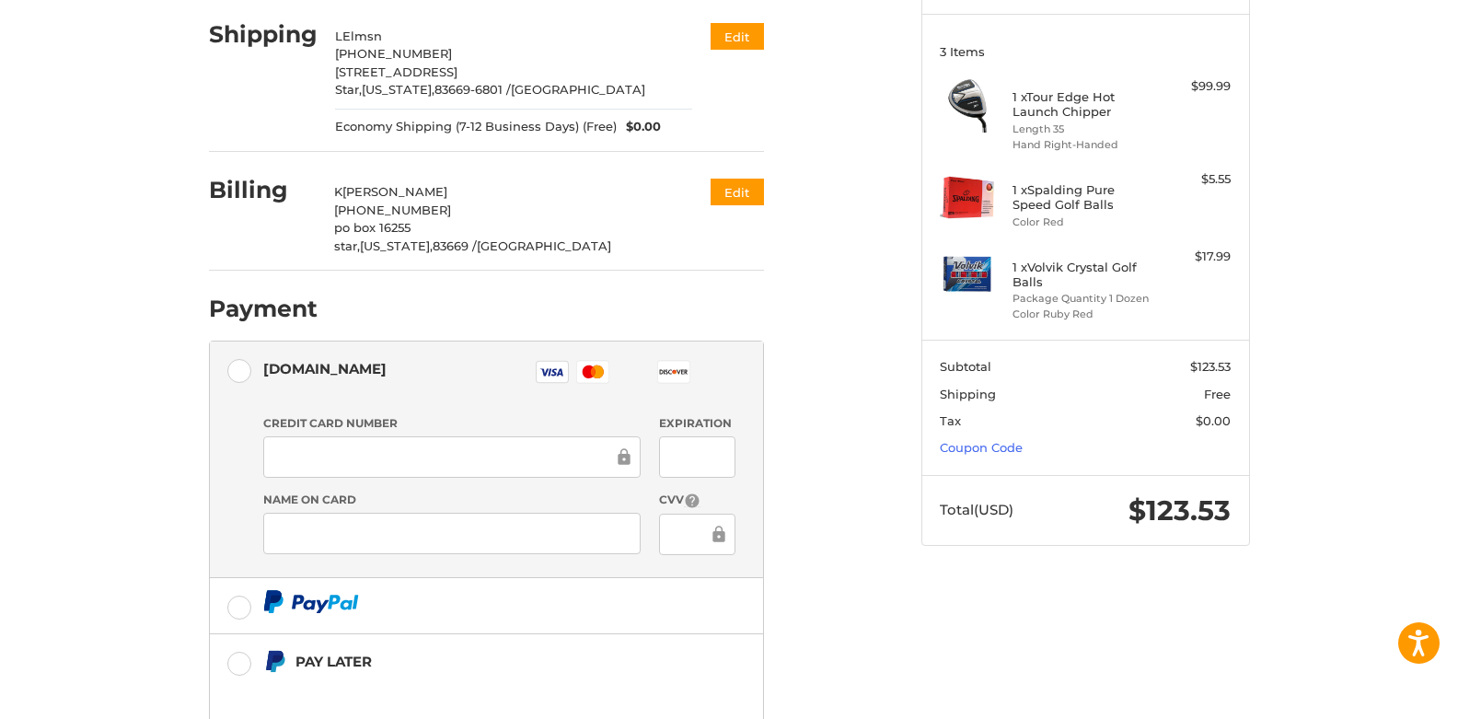
scroll to position [225, 0]
click at [545, 373] on rect at bounding box center [553, 372] width 32 height 22
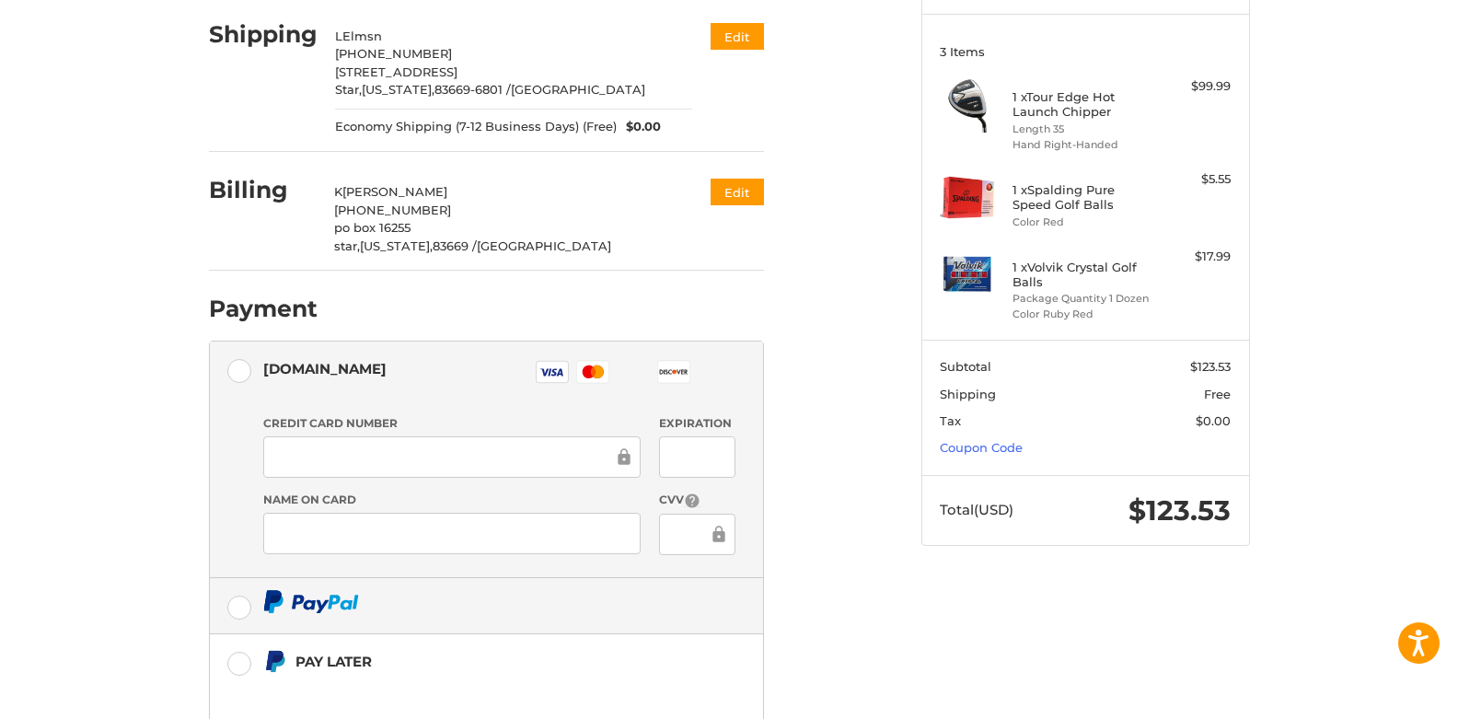
click at [418, 612] on label at bounding box center [486, 605] width 553 height 55
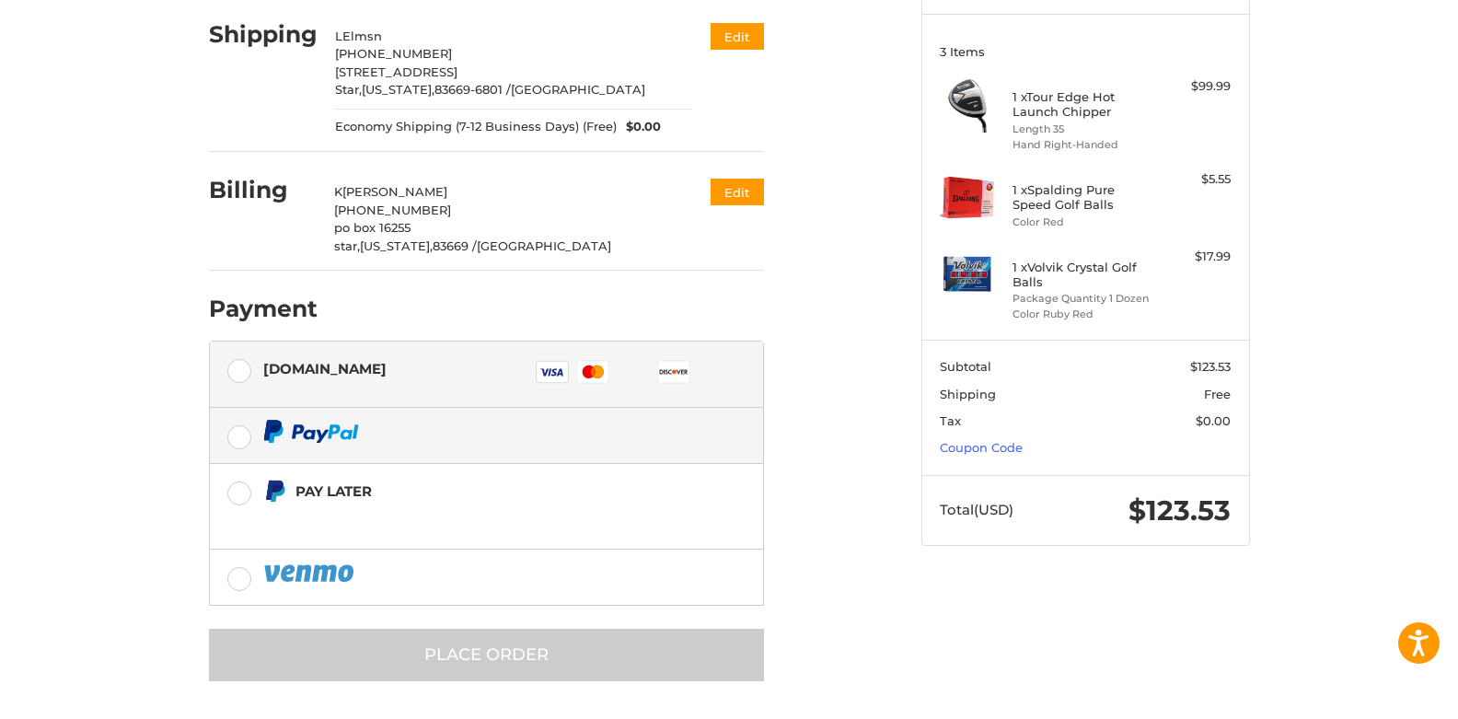
scroll to position [189, 0]
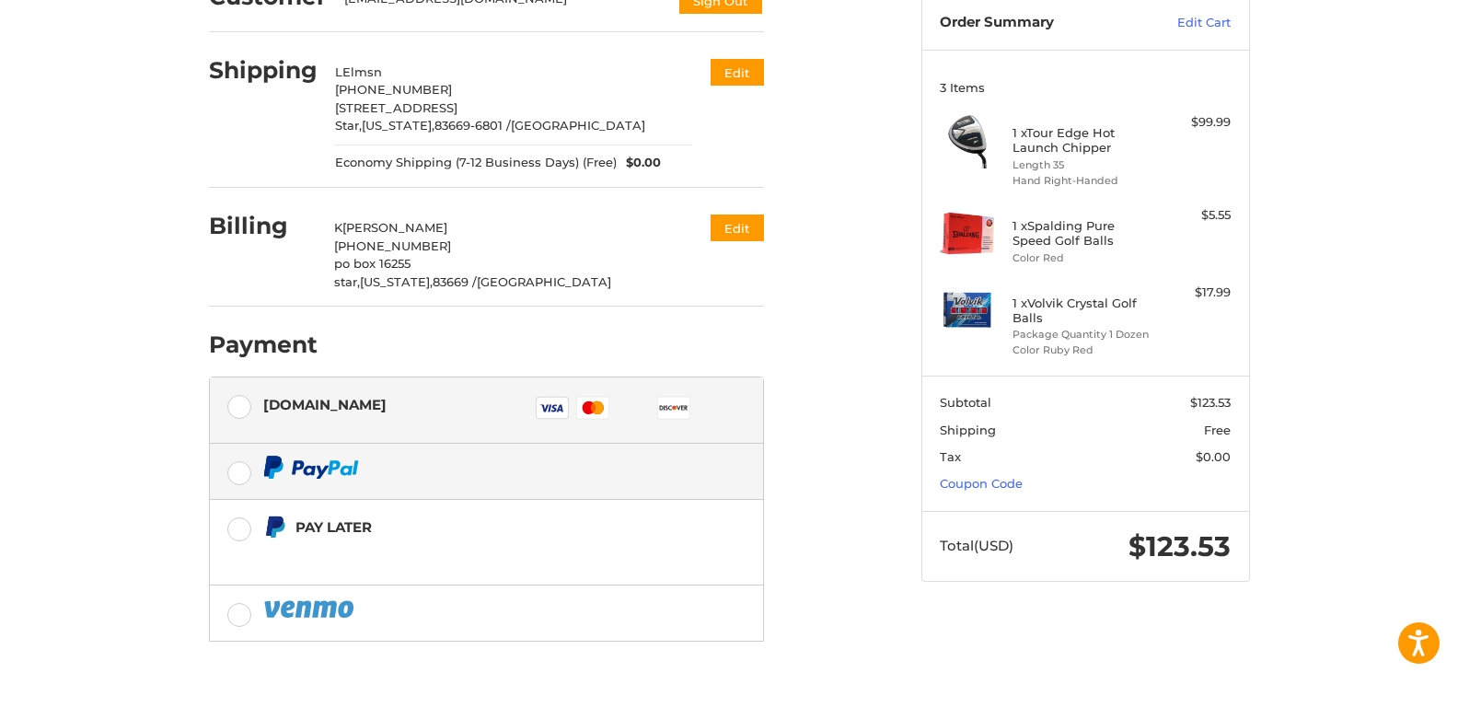
click at [237, 406] on label "Authorize.net Visa Master Amex Discover Diners Club JCB" at bounding box center [486, 410] width 553 height 66
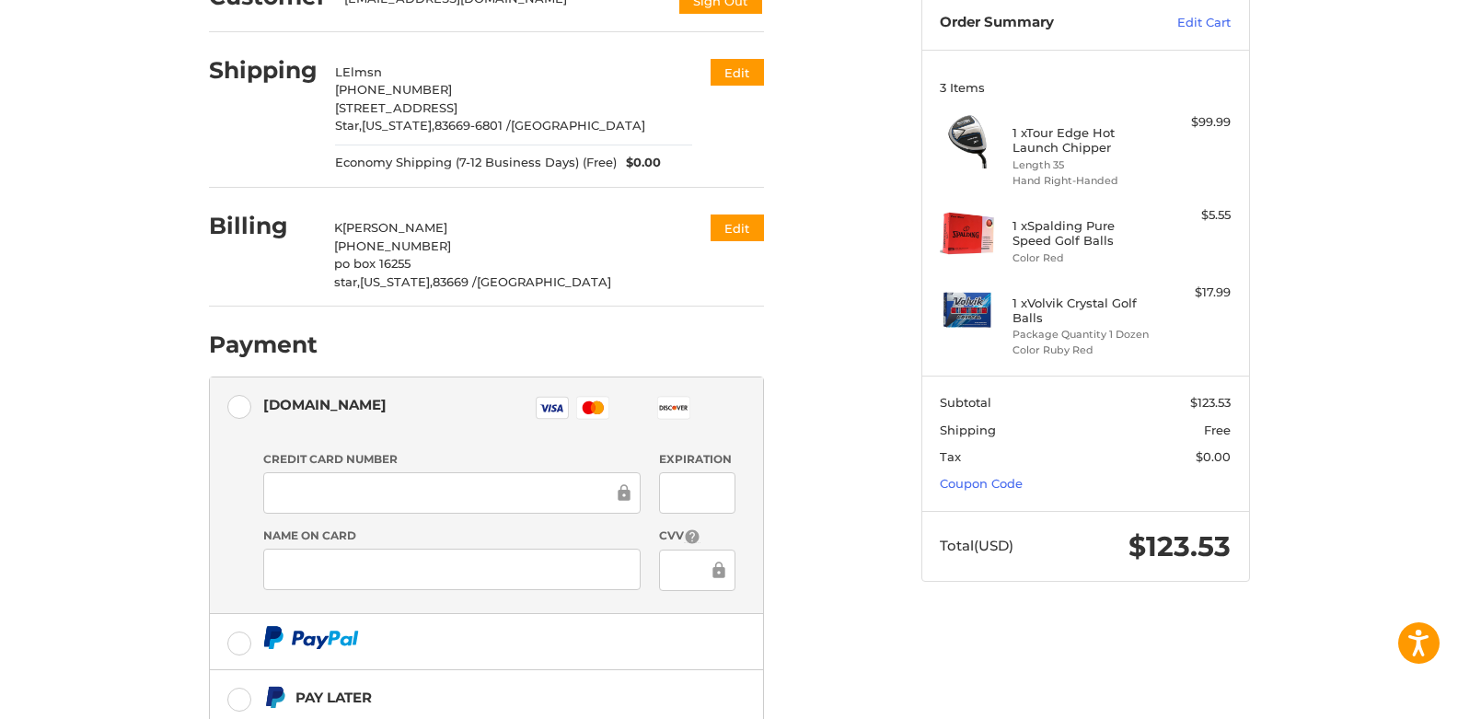
click at [625, 491] on icon at bounding box center [624, 492] width 18 height 41
click at [395, 510] on div at bounding box center [451, 492] width 377 height 41
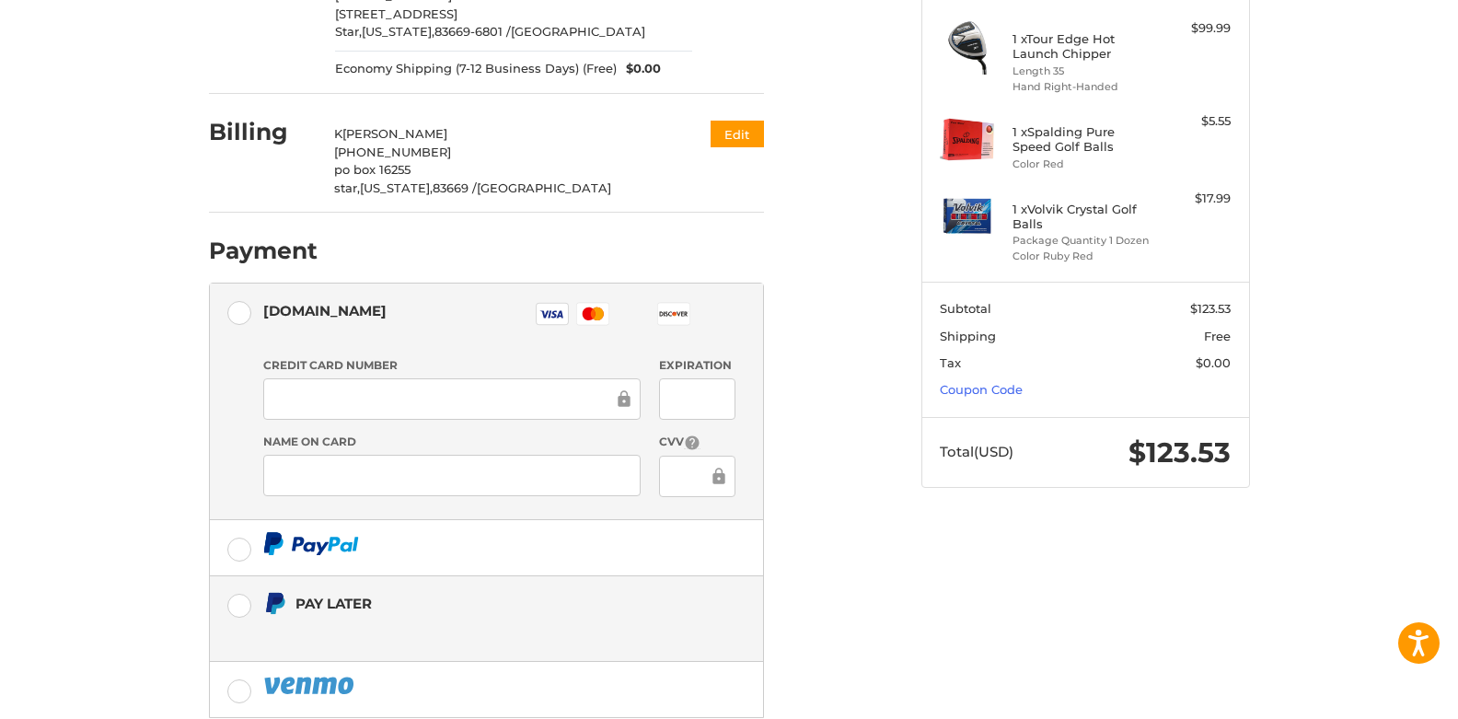
scroll to position [271, 0]
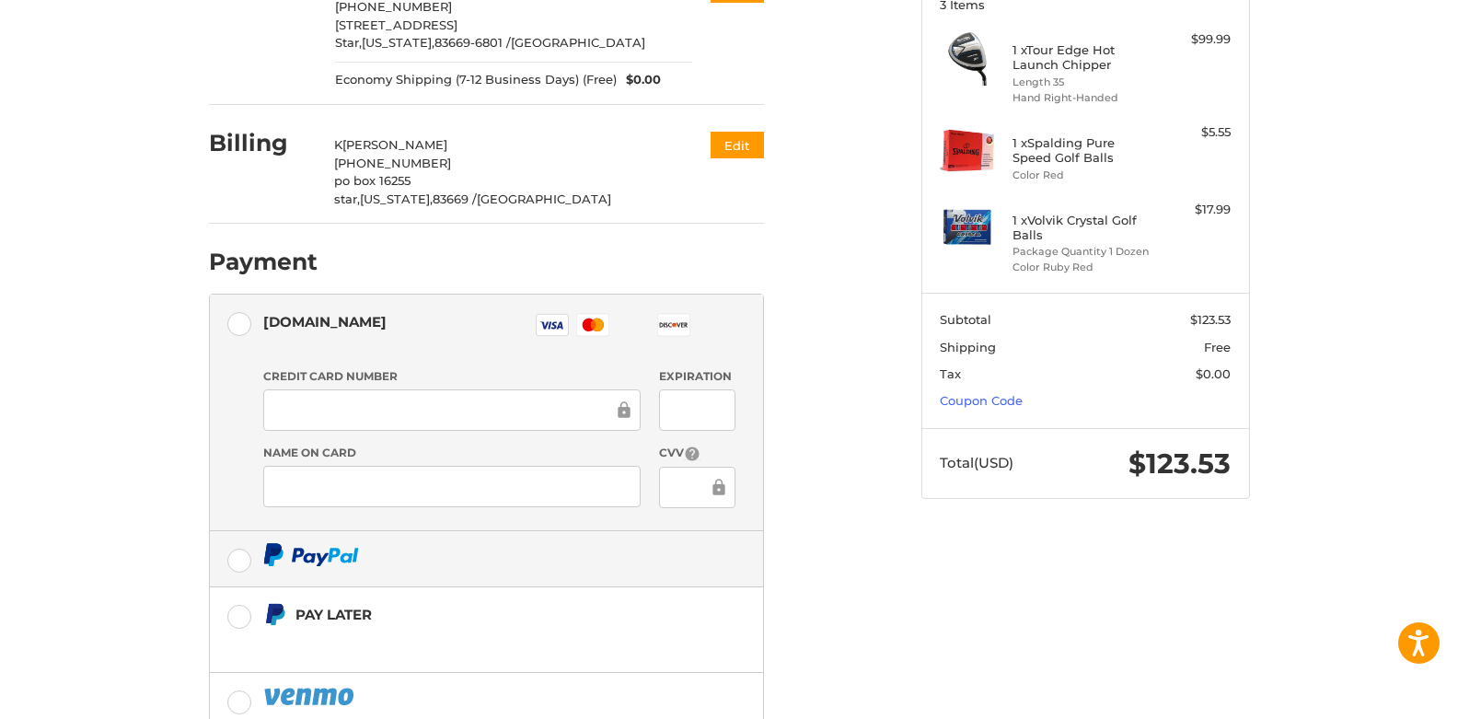
click at [245, 555] on label at bounding box center [486, 558] width 553 height 55
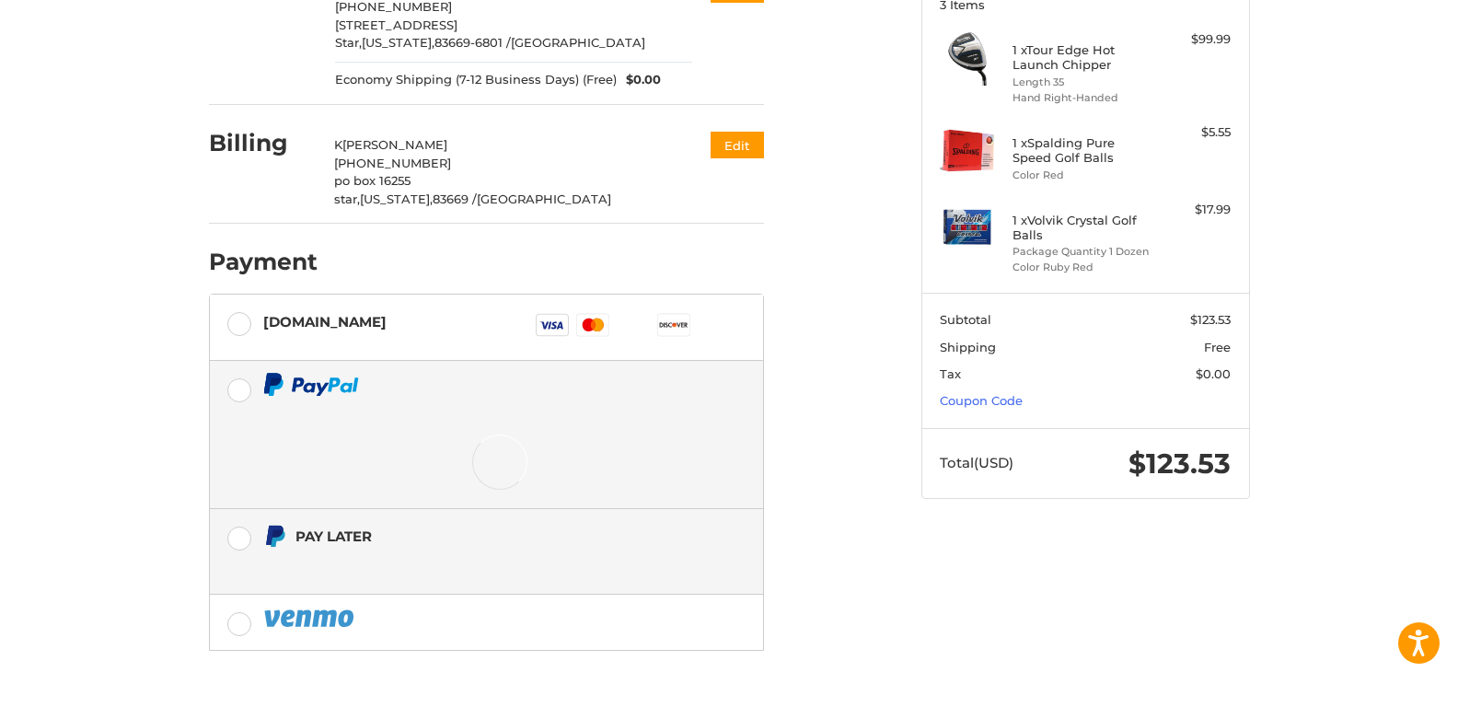
scroll to position [202, 0]
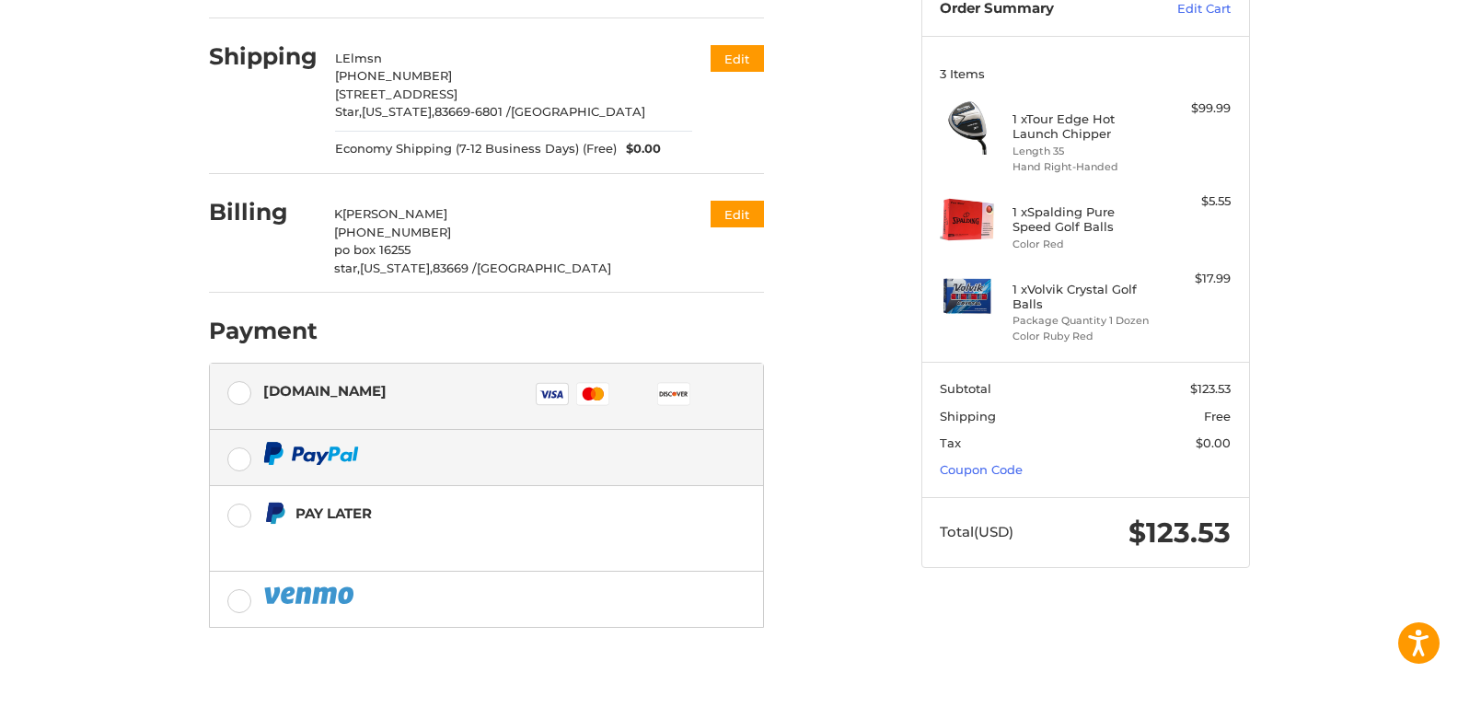
click at [245, 386] on label "Authorize.net Visa Master Amex Discover Diners Club JCB" at bounding box center [486, 397] width 553 height 66
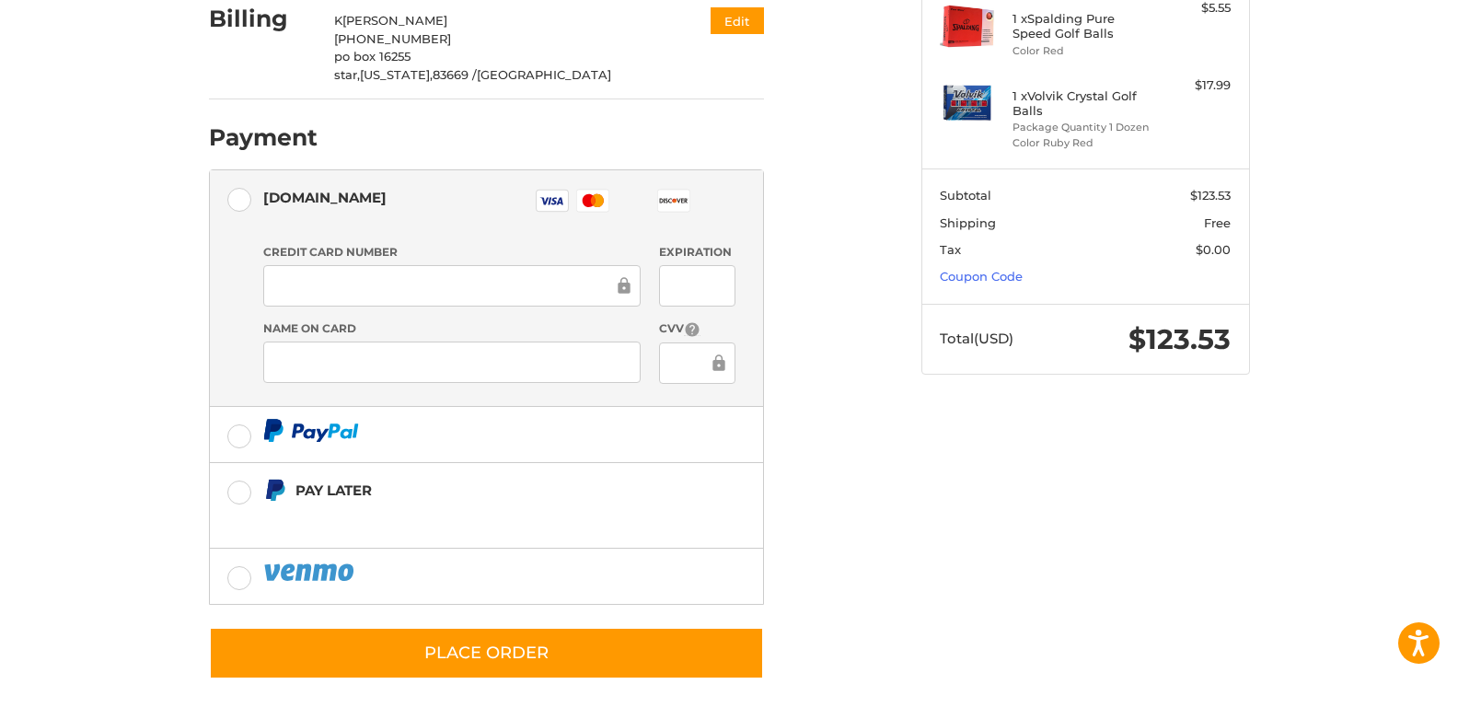
scroll to position [394, 0]
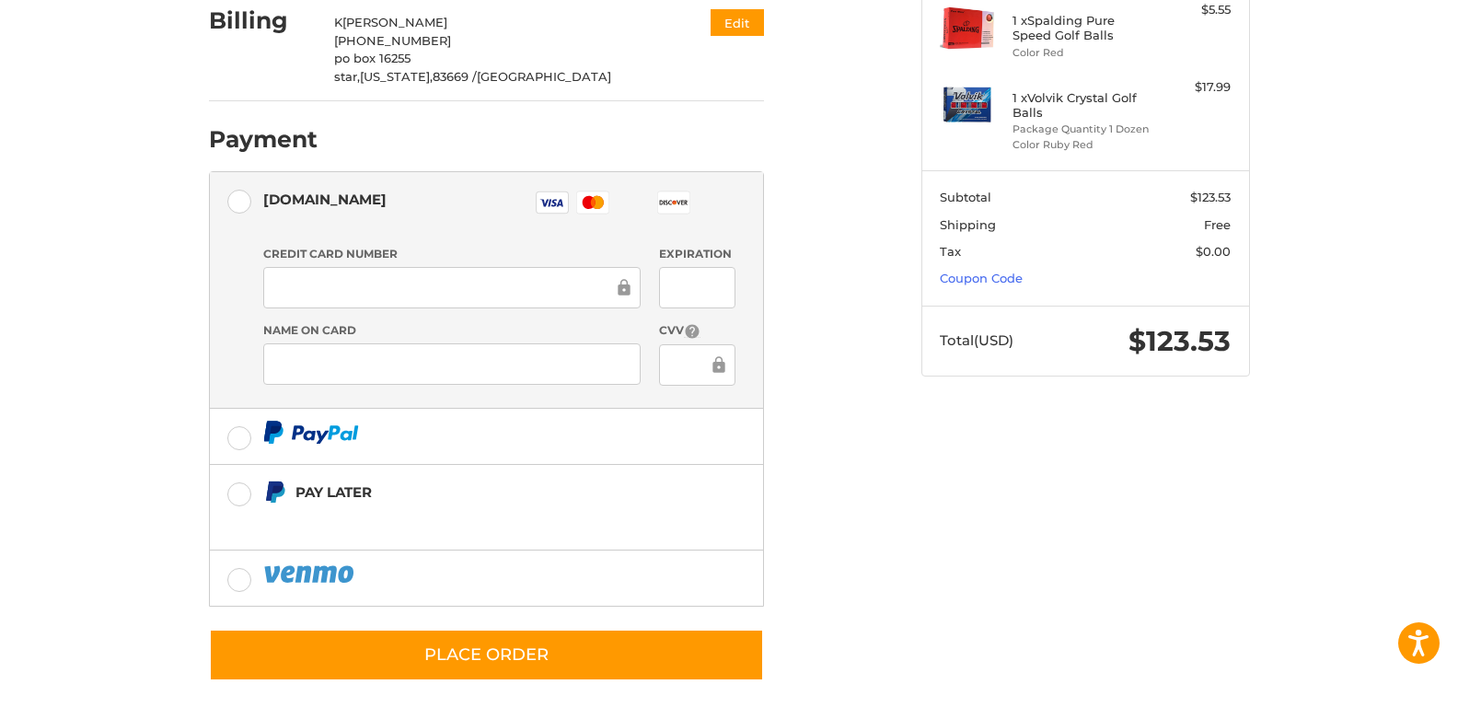
click at [413, 277] on iframe at bounding box center [445, 287] width 338 height 21
click at [539, 339] on div "Name on Card" at bounding box center [452, 354] width 396 height 65
click at [618, 288] on icon at bounding box center [624, 287] width 12 height 17
click at [628, 287] on icon at bounding box center [624, 287] width 12 height 17
click at [476, 374] on div at bounding box center [451, 363] width 377 height 41
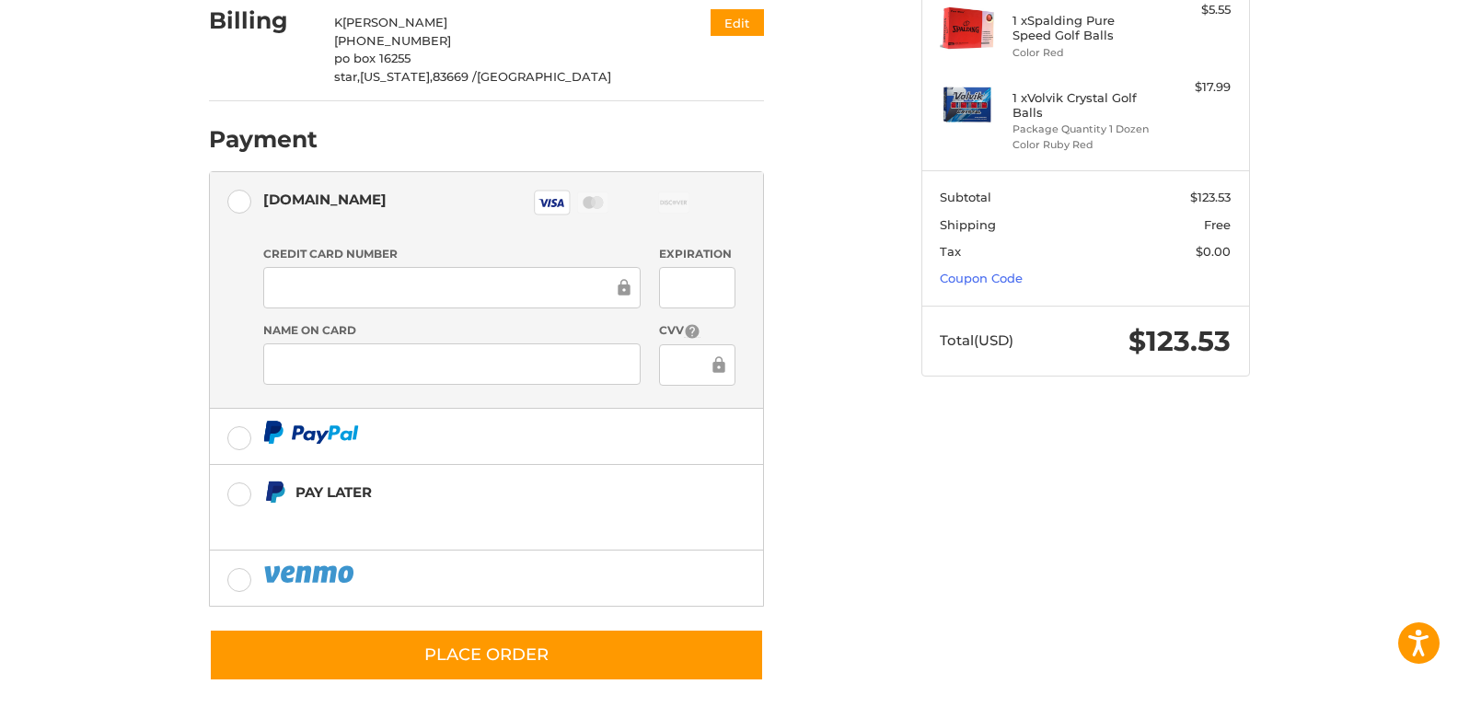
click at [587, 269] on div at bounding box center [451, 287] width 377 height 41
click at [583, 269] on div at bounding box center [451, 287] width 377 height 41
click at [381, 353] on iframe at bounding box center [452, 363] width 352 height 21
click at [364, 277] on iframe at bounding box center [445, 287] width 338 height 21
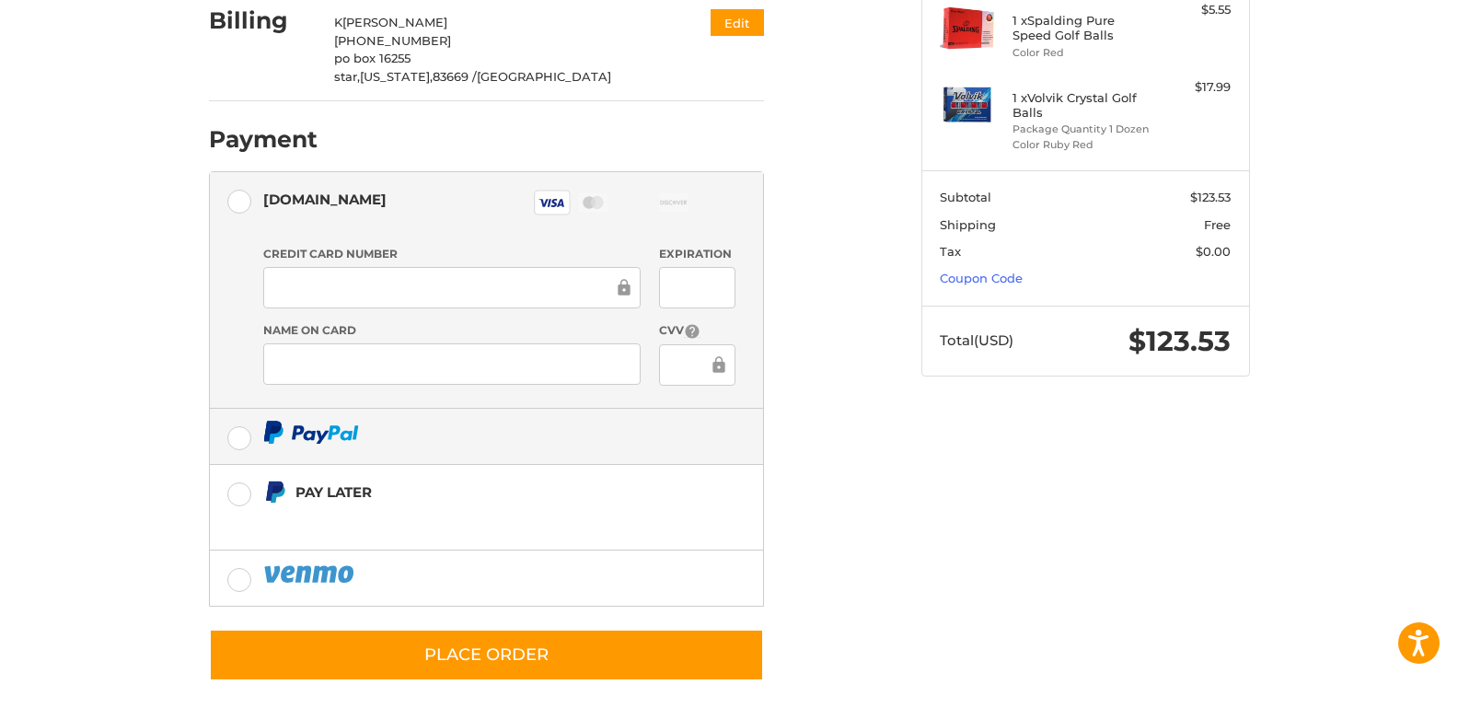
click at [237, 432] on label at bounding box center [486, 436] width 553 height 55
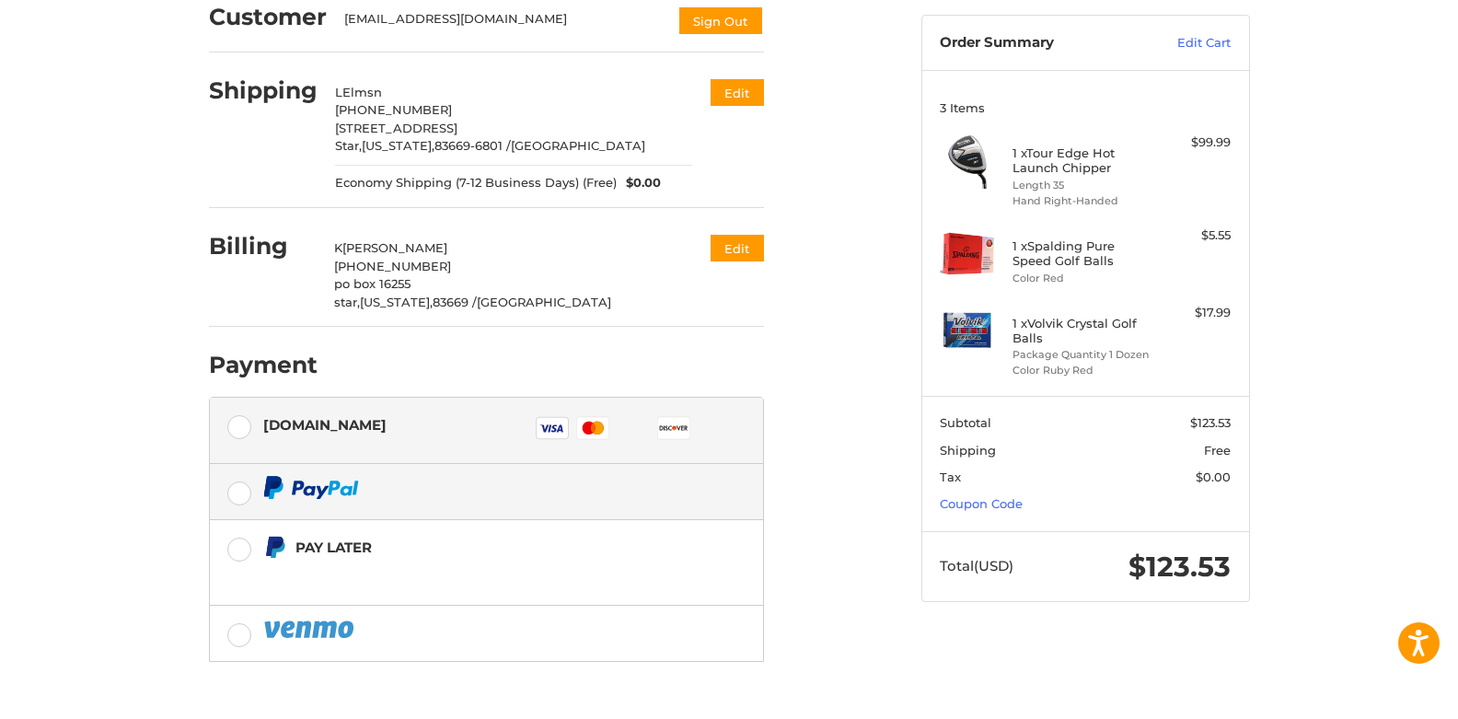
scroll to position [167, 0]
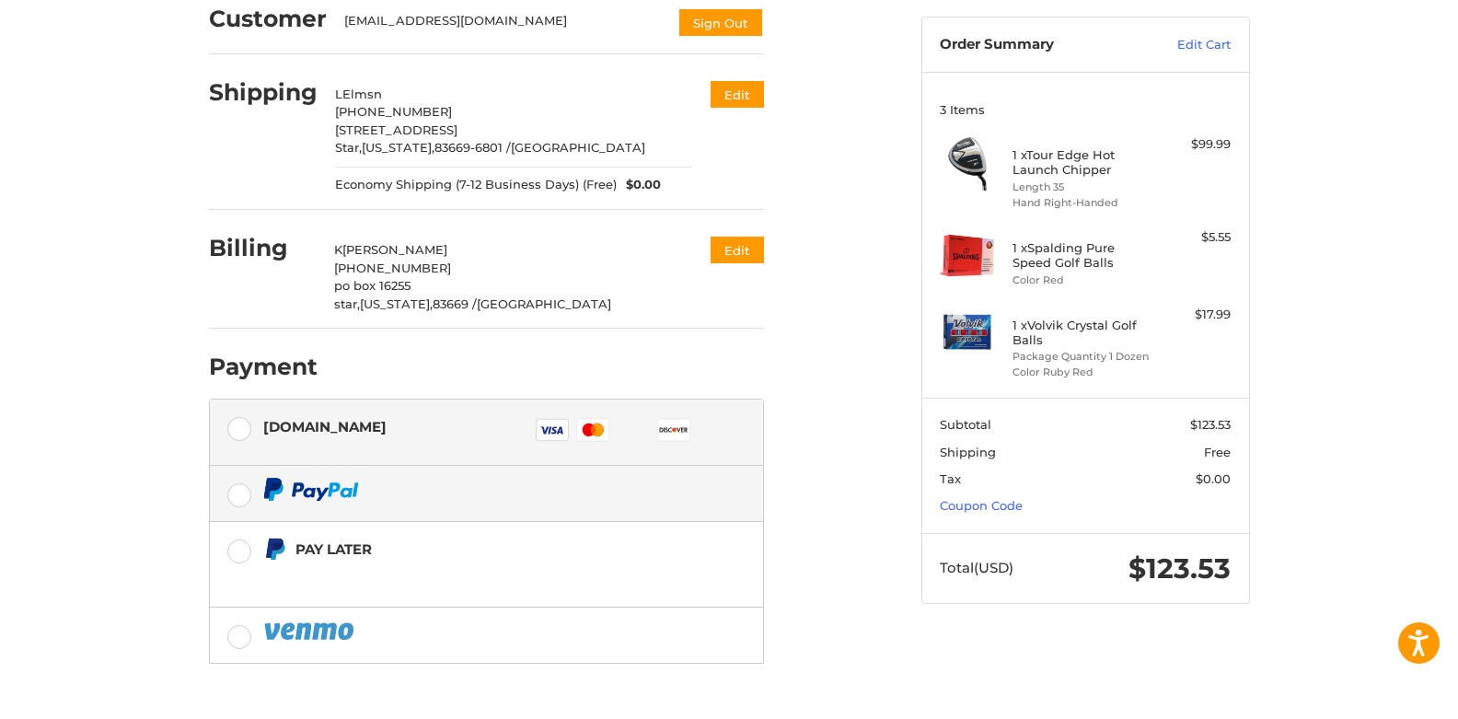
click at [276, 419] on div "Authorize.net" at bounding box center [324, 426] width 123 height 30
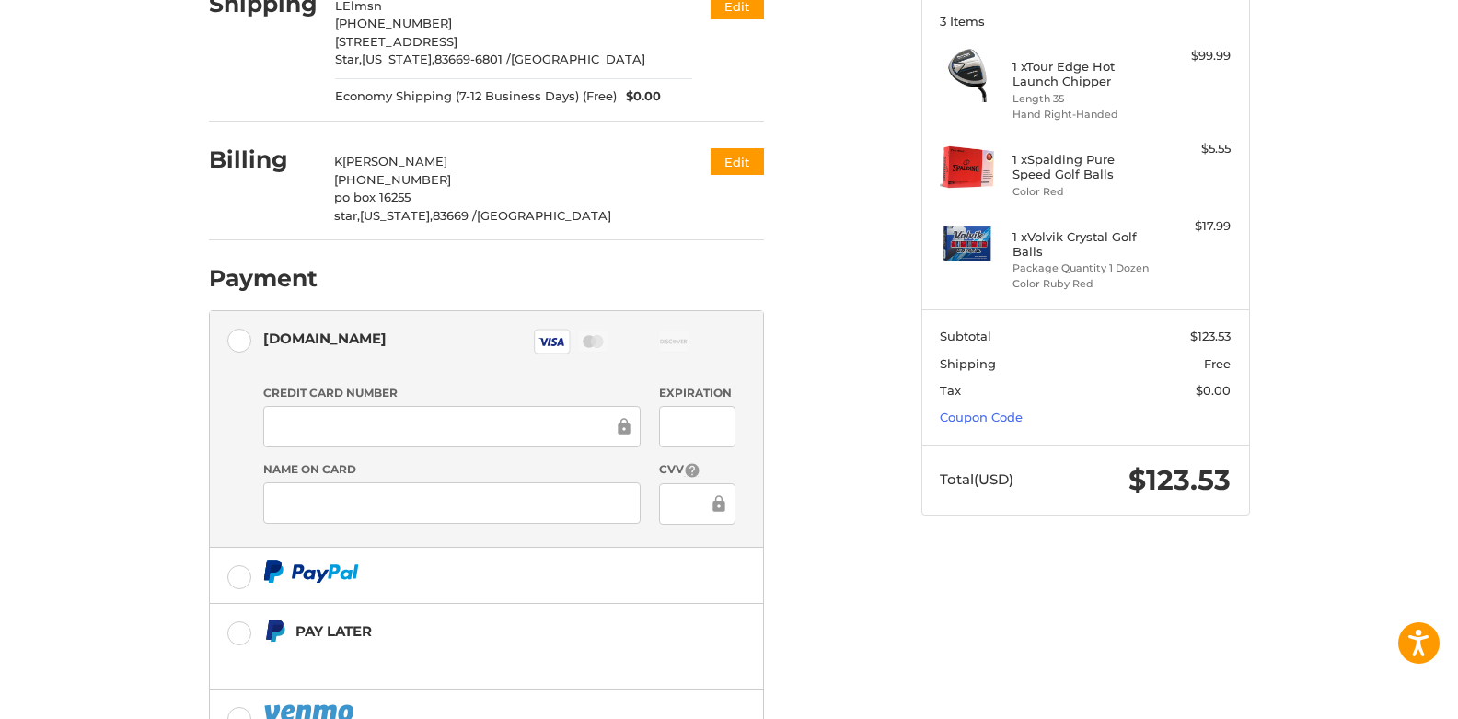
scroll to position [257, 0]
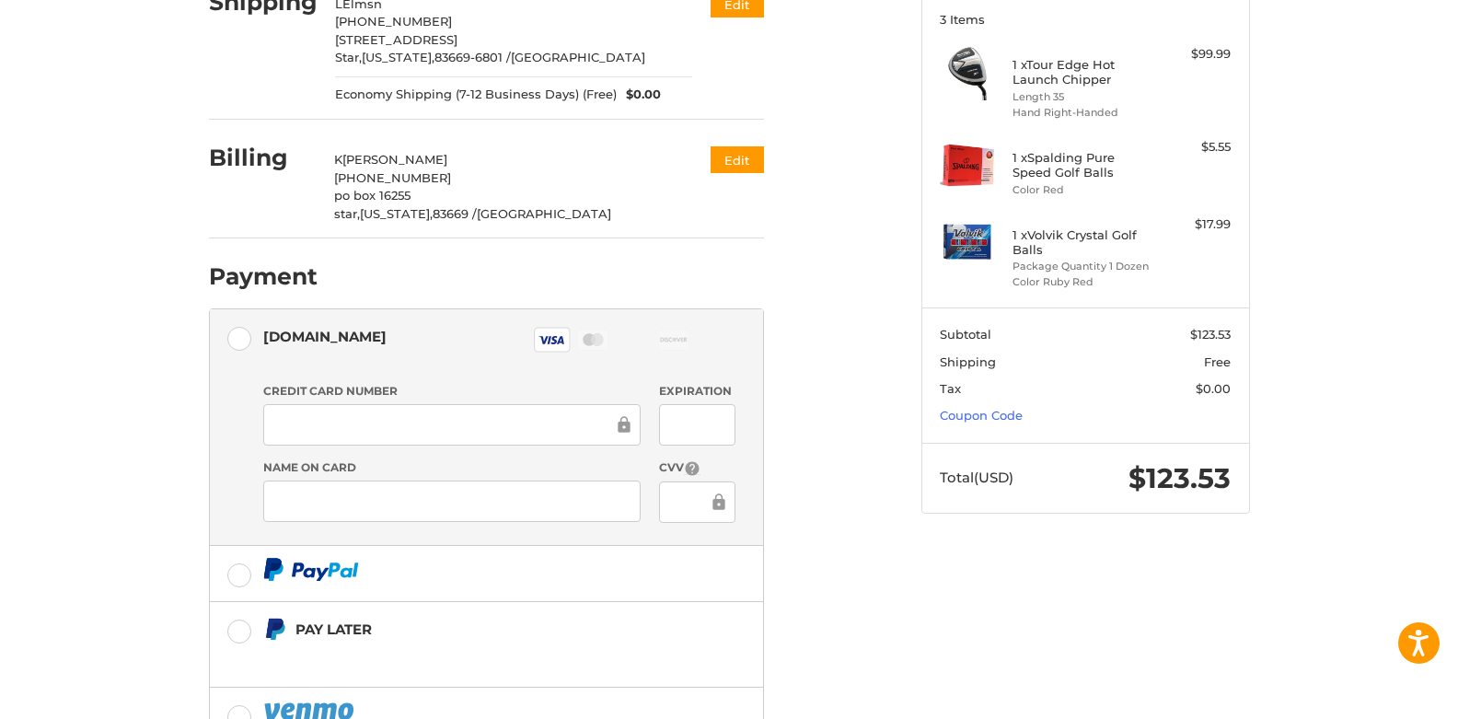
click at [549, 340] on icon at bounding box center [551, 340] width 26 height 8
click at [398, 407] on div at bounding box center [451, 424] width 377 height 41
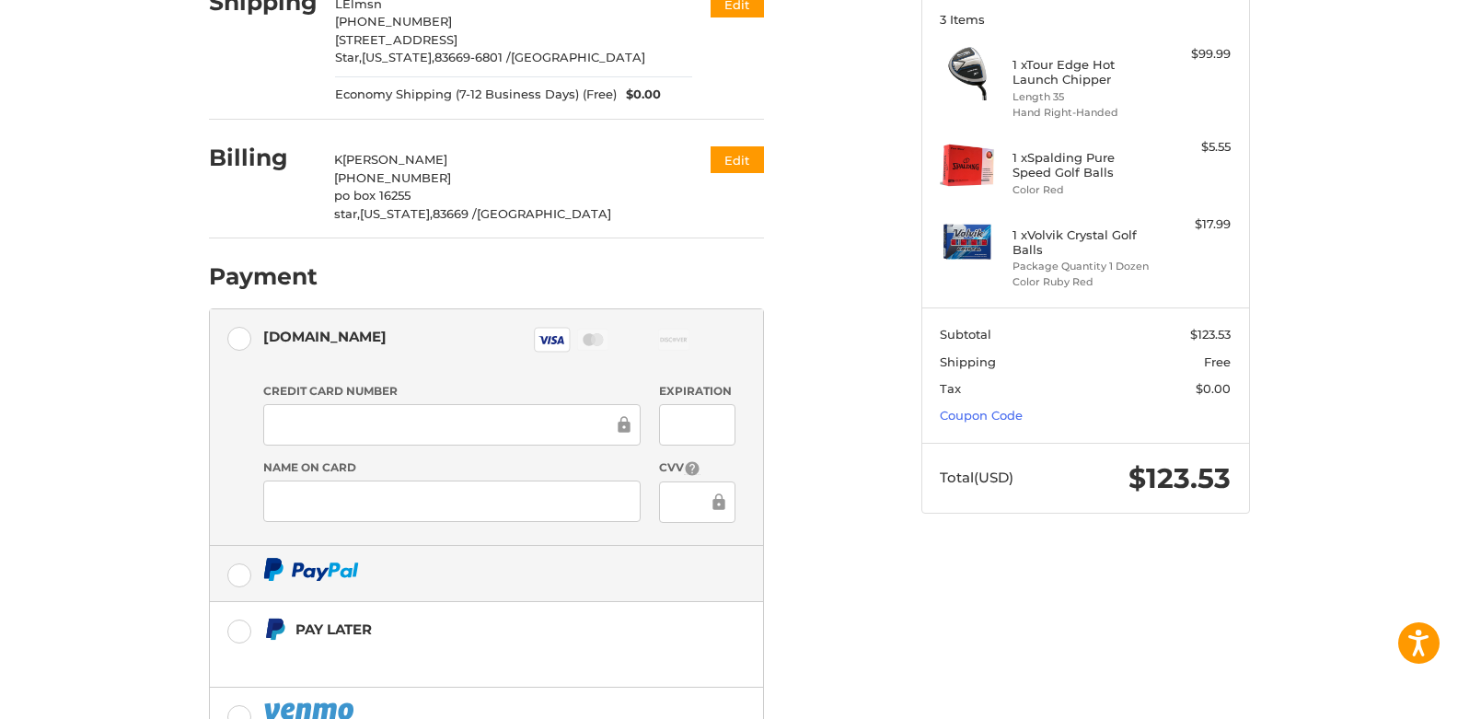
click at [242, 574] on label at bounding box center [486, 573] width 553 height 55
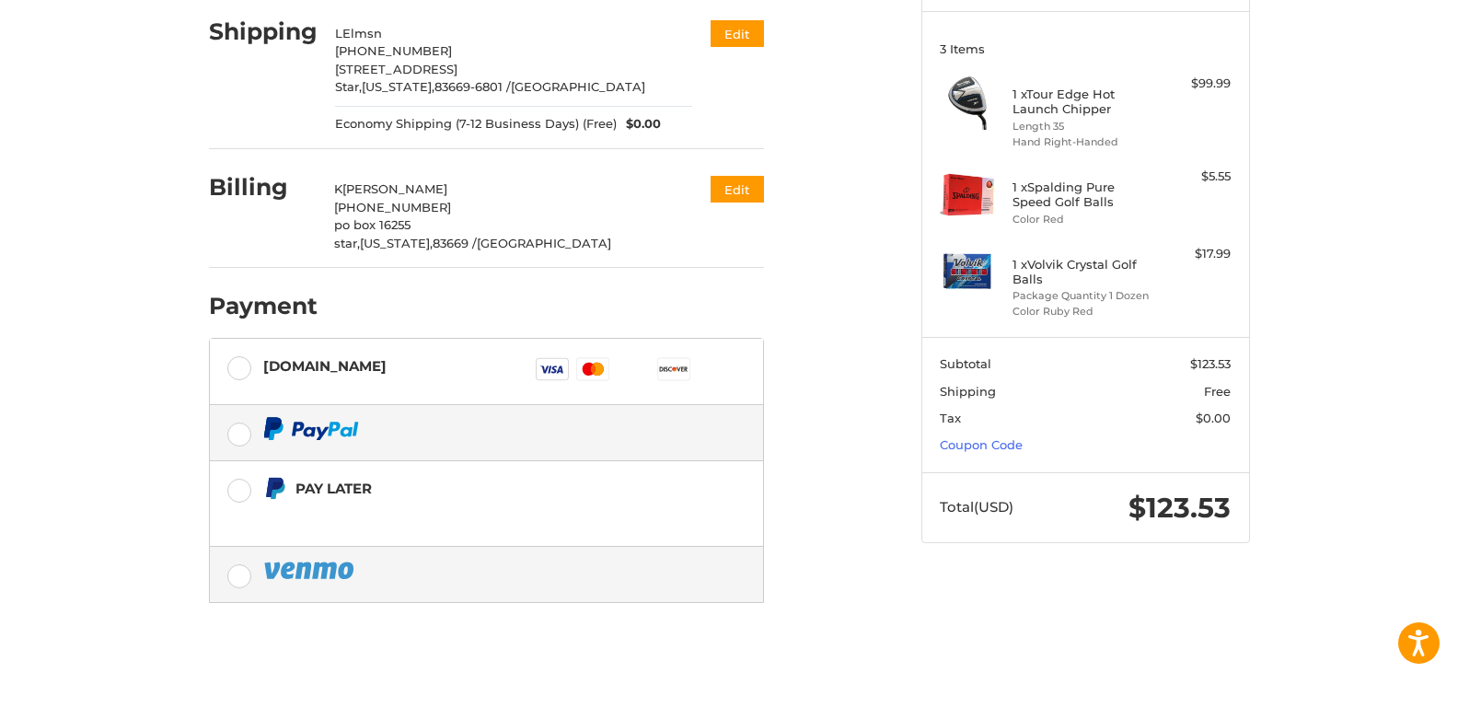
scroll to position [226, 0]
